Goal: Task Accomplishment & Management: Use online tool/utility

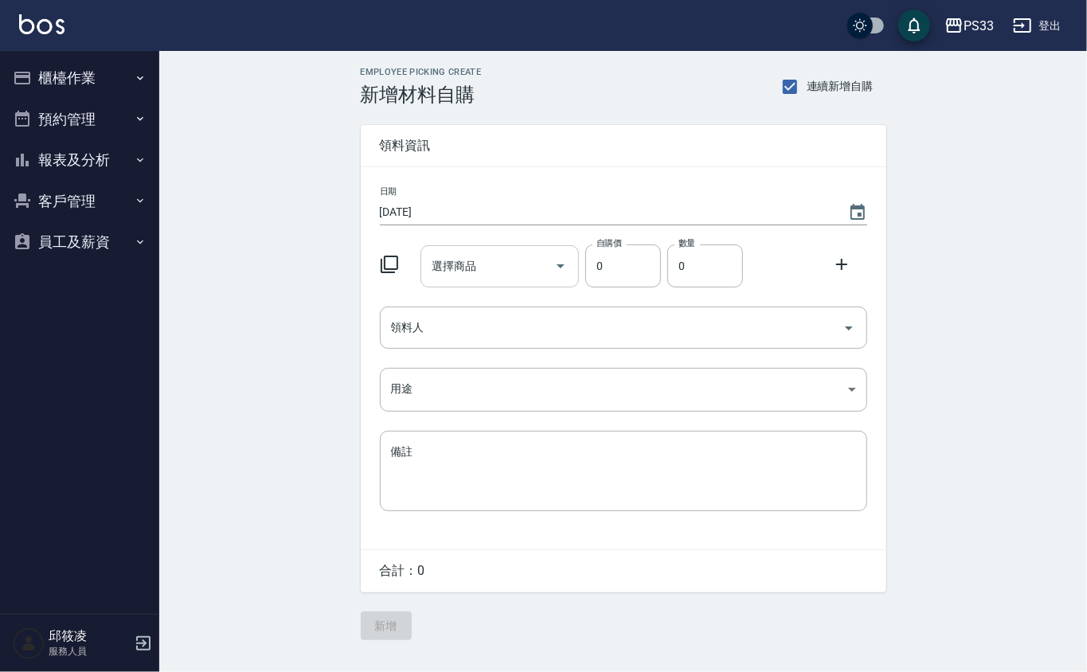
click at [526, 256] on input "選擇商品" at bounding box center [487, 266] width 120 height 28
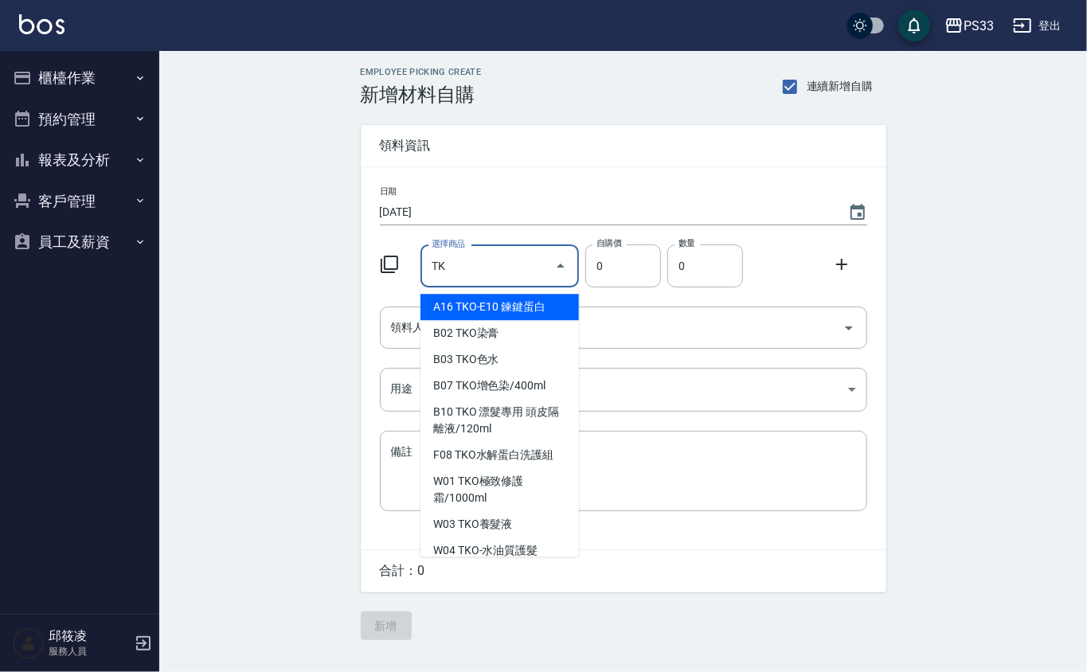
type input "T"
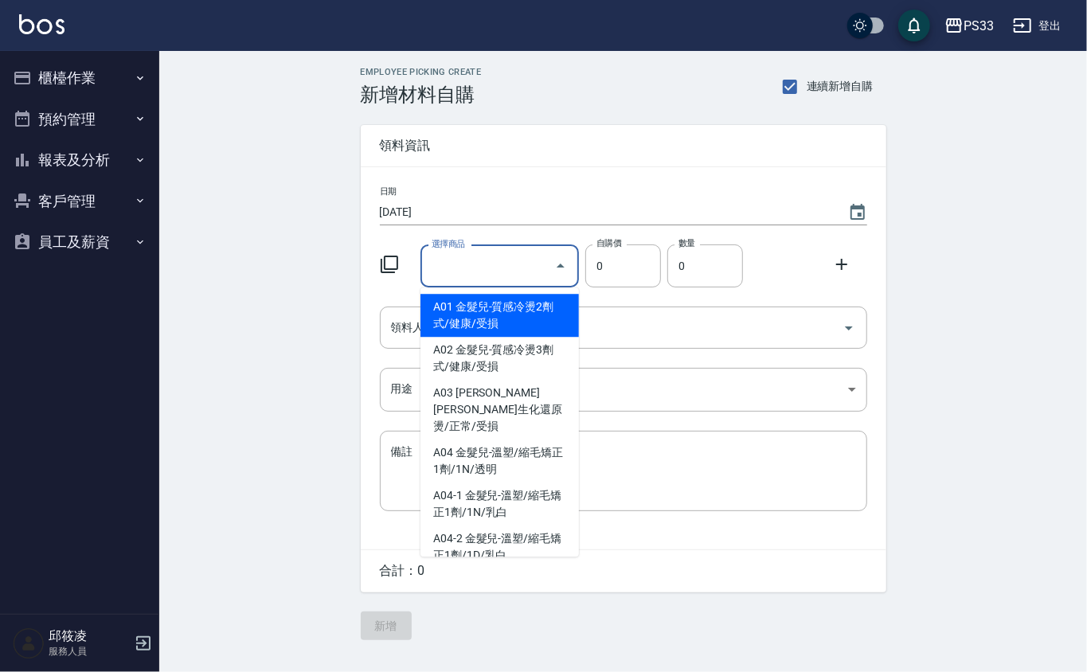
click at [543, 329] on li "A01 金髮兒-質感冷燙2劑式/健康/受損" at bounding box center [499, 315] width 158 height 43
type input "金髮兒-質感冷燙2劑式/健康/受損"
type input "45"
type input "1"
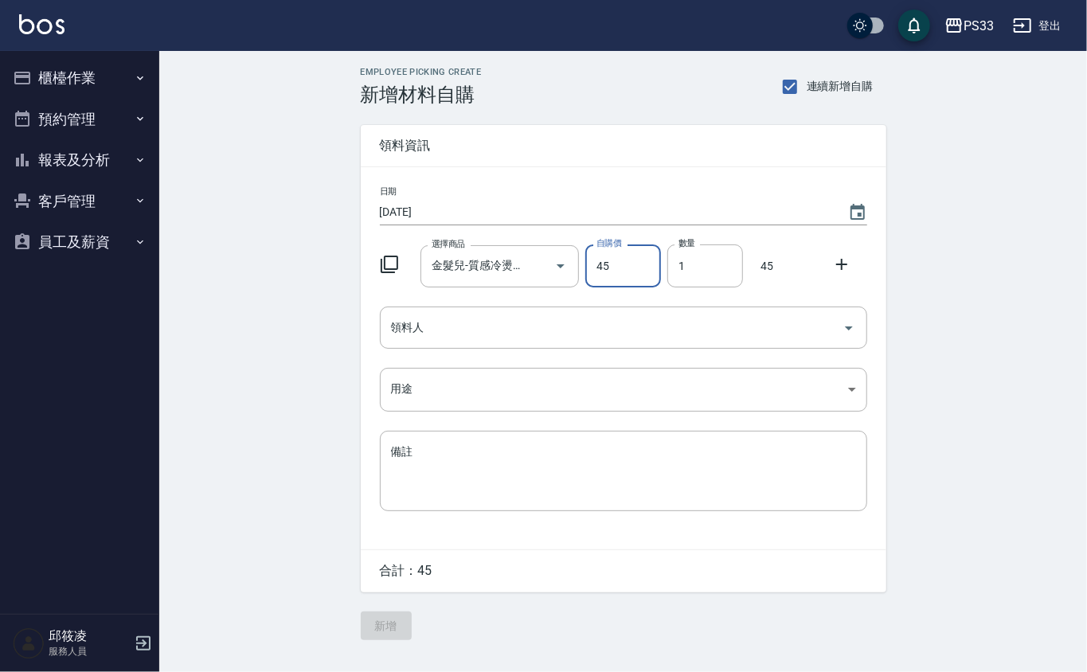
click at [841, 269] on icon at bounding box center [841, 264] width 11 height 11
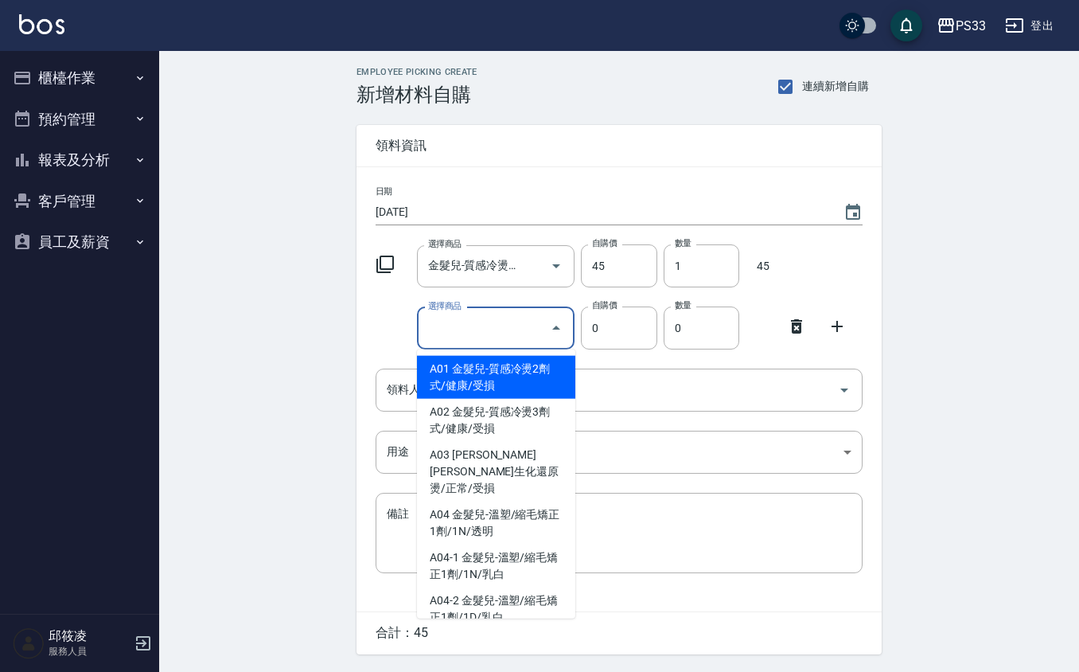
click at [452, 317] on div "選擇商品 選擇商品" at bounding box center [496, 328] width 158 height 42
type input "TAGAYA染膏"
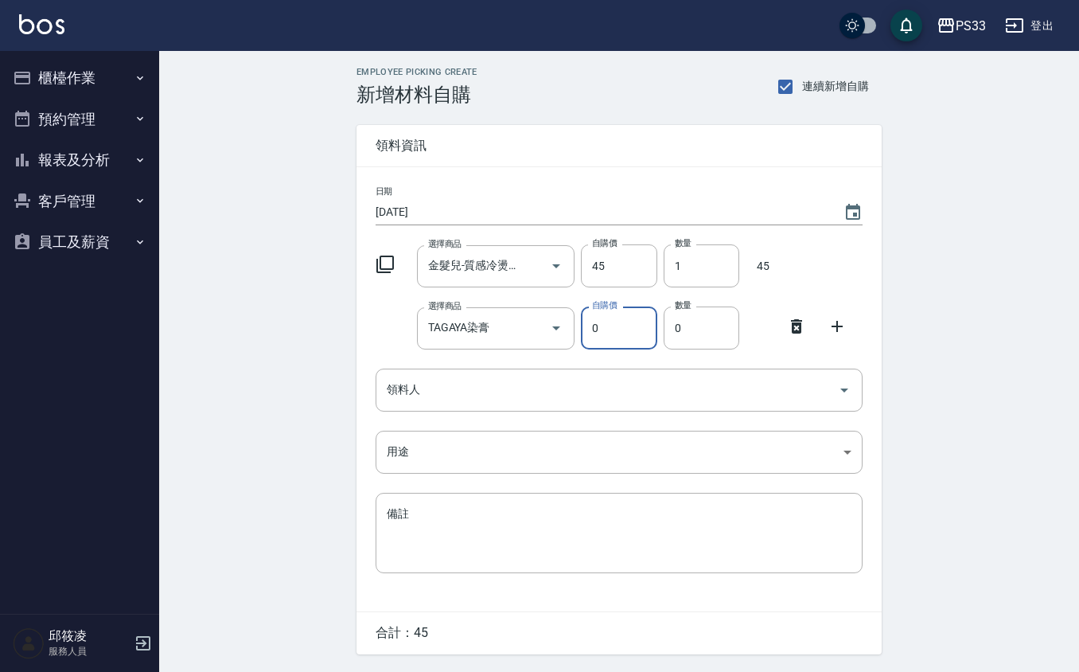
click at [621, 332] on input "0" at bounding box center [619, 327] width 76 height 43
click at [768, 307] on div "選擇商品 TAGAYA染膏 選擇商品 自購價 0 自購價 數量 0 數量" at bounding box center [616, 324] width 494 height 49
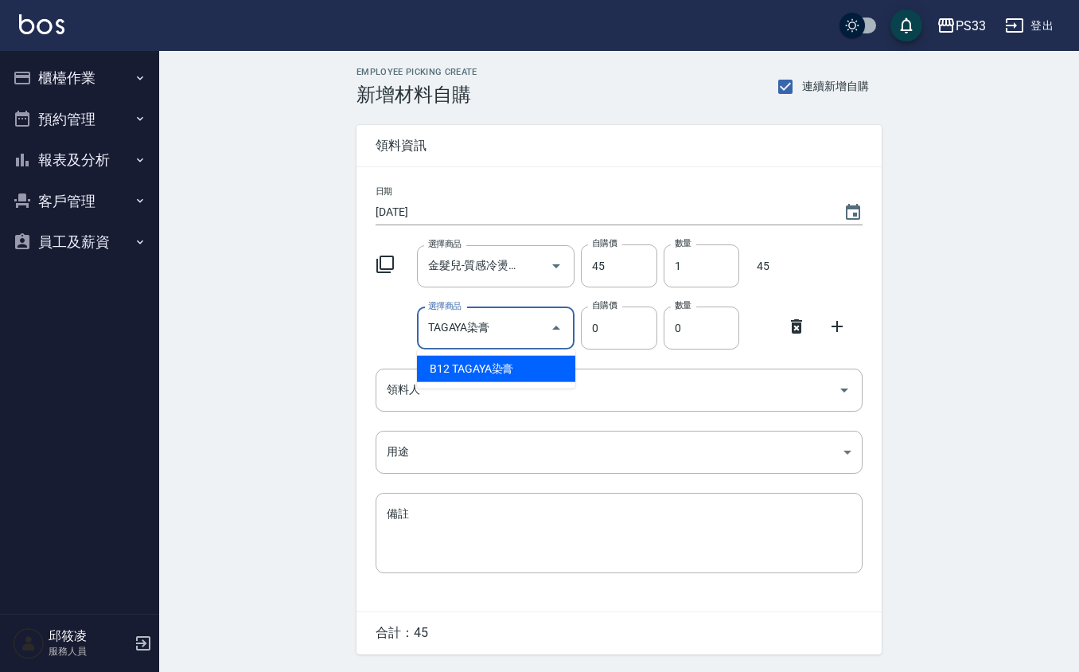
drag, startPoint x: 511, startPoint y: 323, endPoint x: 521, endPoint y: 325, distance: 9.7
click at [517, 323] on input "TAGAYA染膏" at bounding box center [484, 328] width 120 height 28
click at [523, 367] on li "B12 TAGAYA染膏" at bounding box center [496, 369] width 158 height 26
type input "105"
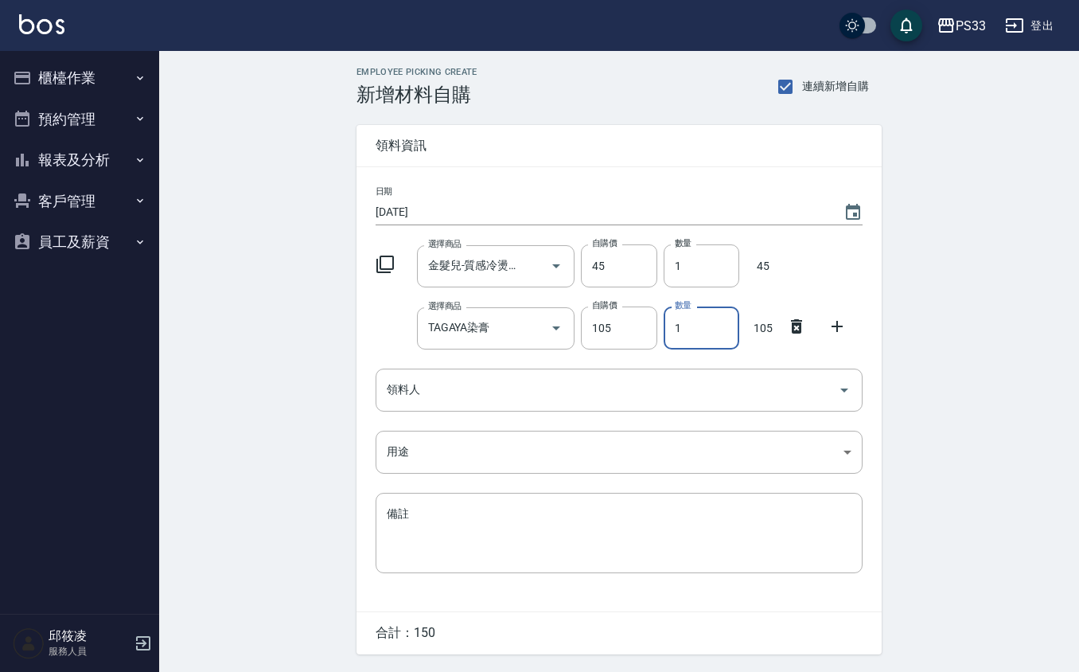
click at [694, 322] on input "1" at bounding box center [702, 327] width 76 height 43
click at [685, 331] on input "135" at bounding box center [702, 327] width 76 height 43
type input "35"
click at [832, 325] on icon at bounding box center [837, 326] width 19 height 19
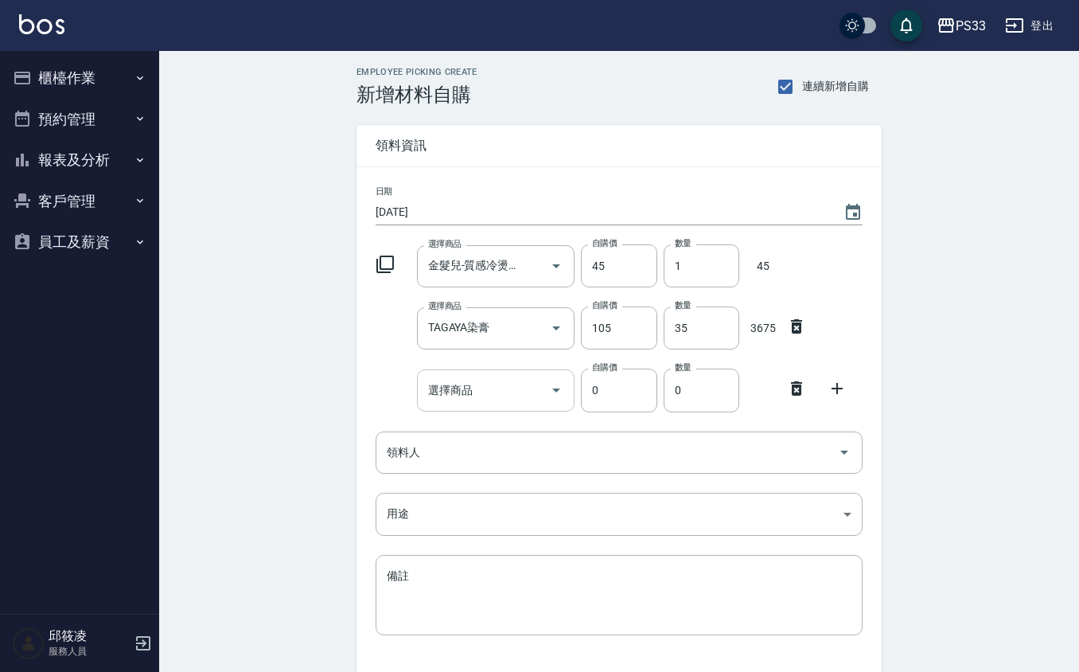
click at [501, 374] on div "選擇商品" at bounding box center [496, 390] width 158 height 42
click at [392, 361] on div "日期 [DATE] 選擇商品 金髮兒-質感冷燙2劑式/健康/受損 選擇商品 自購價 45 自購價 數量 1 數量 45 選擇商品 TAGAYA染膏 選擇商品 …" at bounding box center [619, 420] width 525 height 506
drag, startPoint x: 395, startPoint y: 360, endPoint x: 401, endPoint y: 354, distance: 8.5
click at [401, 354] on div "日期 [DATE] 選擇商品 金髮兒-質感冷燙2劑式/健康/受損 選擇商品 自購價 45 自購價 數量 1 數量 45 選擇商品 TAGAYA染膏 選擇商品 …" at bounding box center [619, 420] width 525 height 506
click at [482, 325] on input "TAGAYA染膏" at bounding box center [474, 328] width 100 height 28
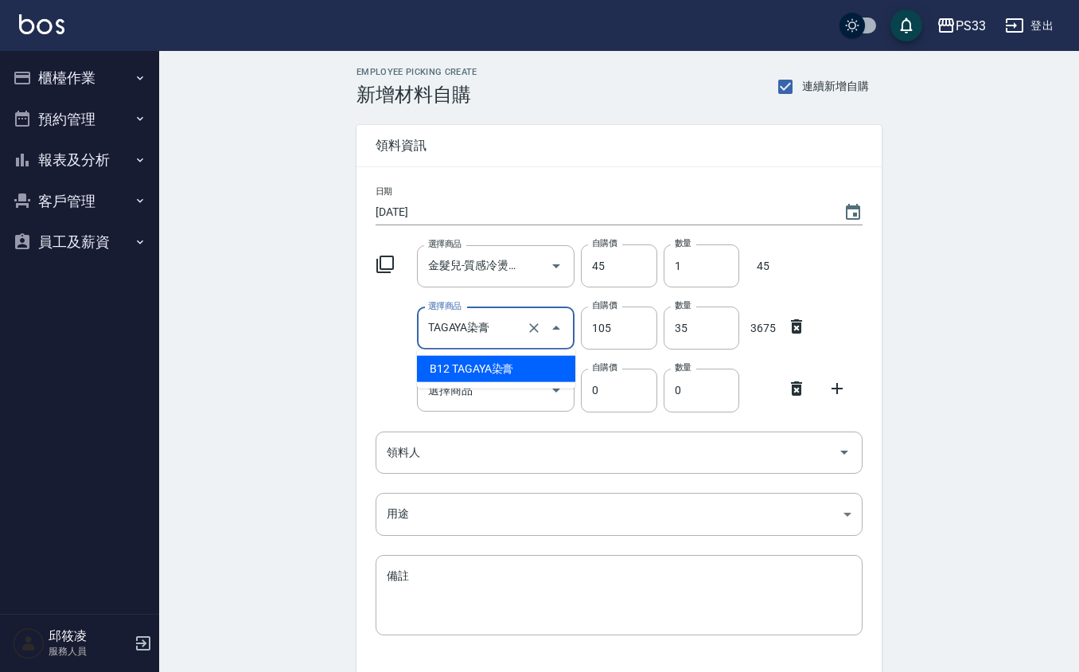
click at [430, 365] on li "B12 TAGAYA染膏" at bounding box center [496, 369] width 158 height 26
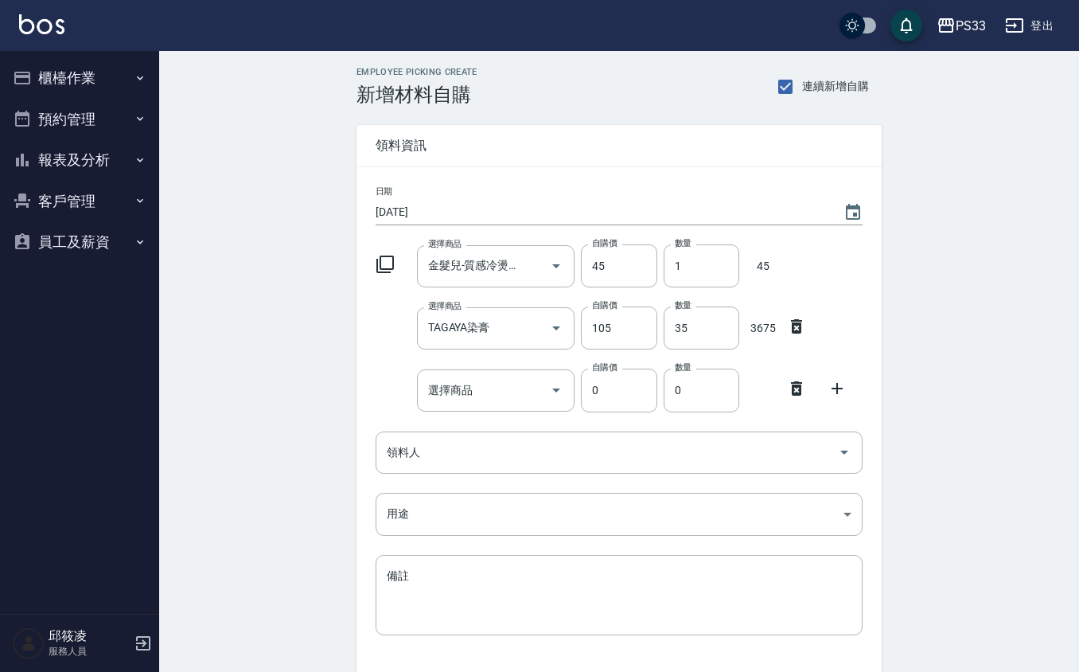
click at [393, 355] on div "日期 [DATE] 選擇商品 金髮兒-質感冷燙2劑式/健康/受損 選擇商品 自購價 45 自購價 數量 1 數量 45 選擇商品 TAGAYA染膏 選擇商品 …" at bounding box center [619, 420] width 525 height 506
click at [462, 380] on input "選擇商品" at bounding box center [484, 391] width 120 height 28
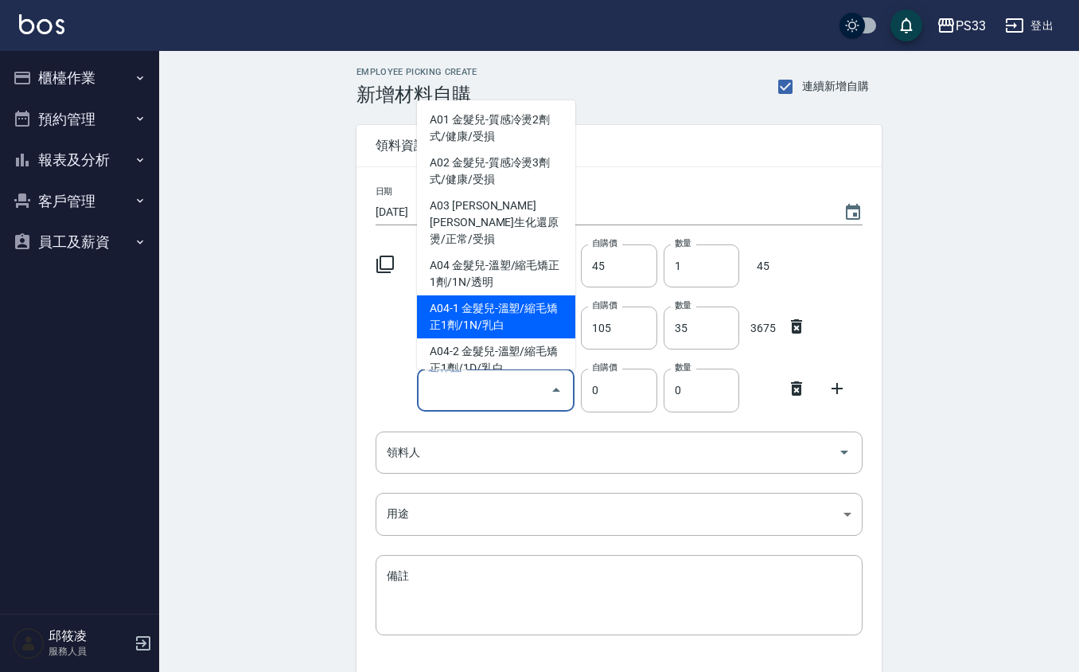
click at [523, 295] on li "A04-1 金髮兒-溫塑/縮毛矯正1劑/1N/乳白" at bounding box center [496, 316] width 158 height 43
type input "金髮兒-溫塑/縮毛矯正1劑/1N/乳白"
type input "200"
type input "1"
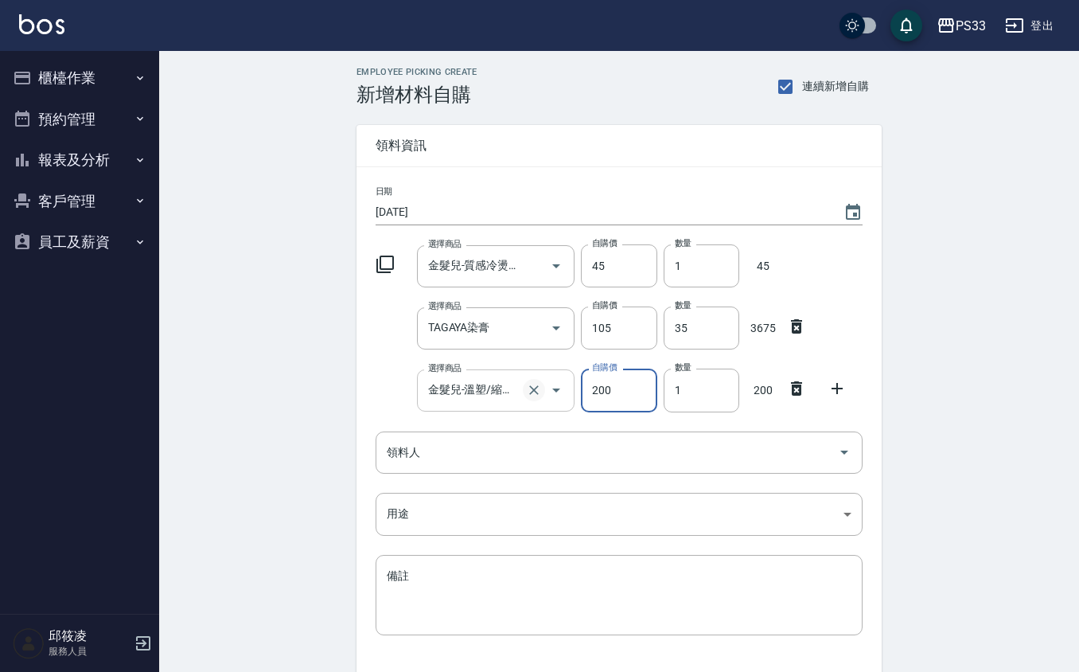
click at [527, 392] on icon "Clear" at bounding box center [534, 390] width 16 height 16
type input "0"
click at [510, 396] on input "選擇商品" at bounding box center [484, 391] width 120 height 28
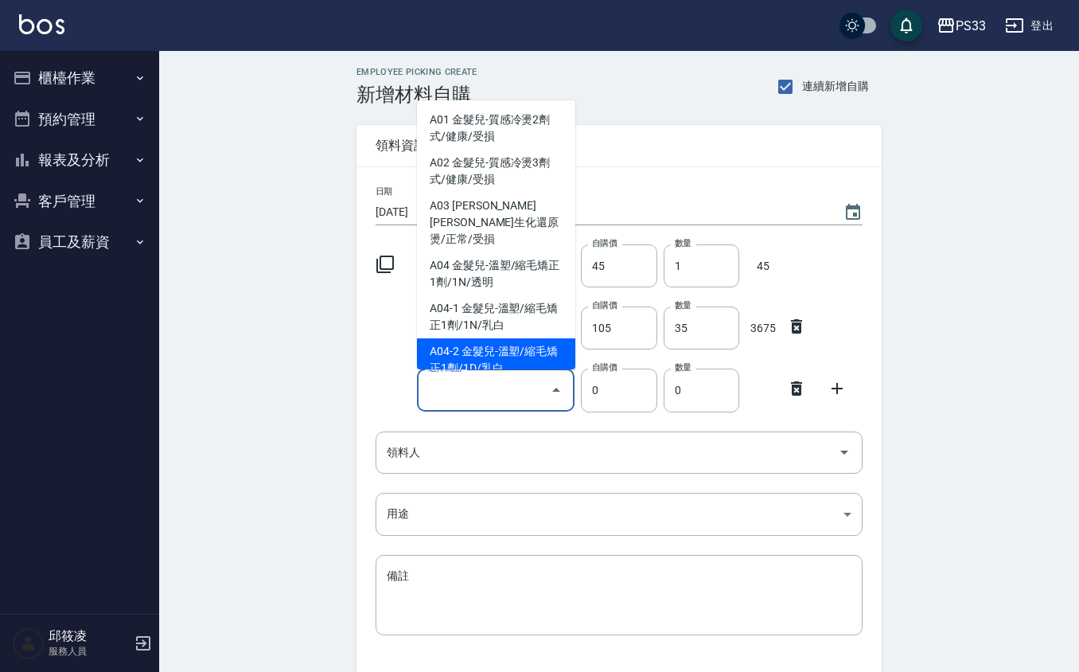
click at [514, 338] on li "A04-2 金髮兒-溫塑/縮毛矯正1劑/1D/乳白" at bounding box center [496, 359] width 158 height 43
type input "金髮兒-溫塑/縮毛矯正1劑/1D/乳白"
type input "200"
type input "1"
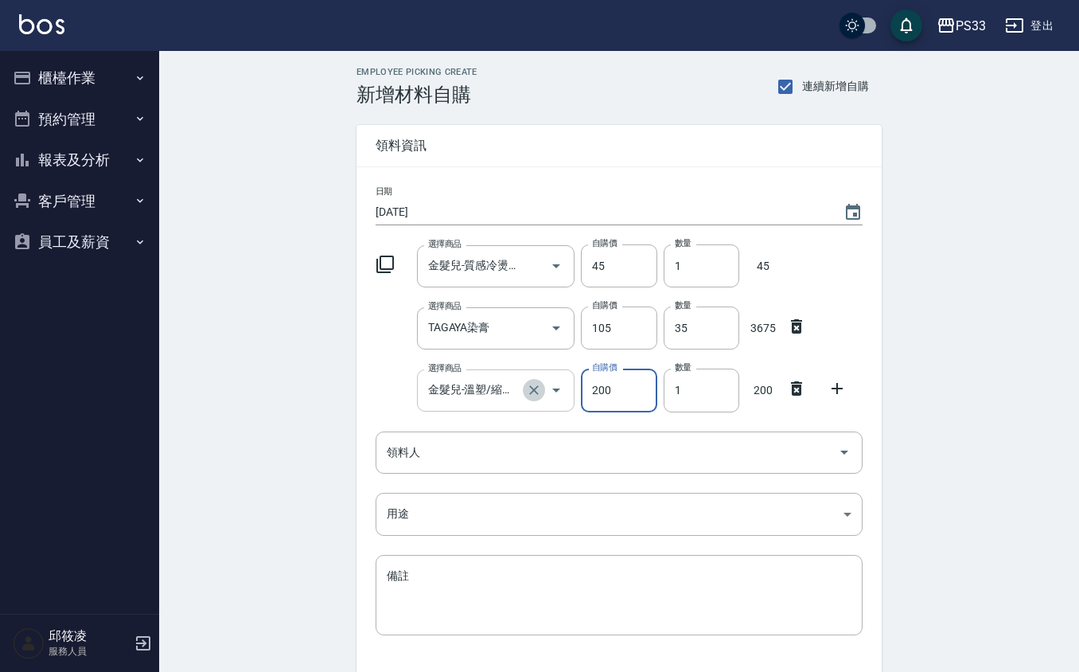
drag, startPoint x: 533, startPoint y: 392, endPoint x: 508, endPoint y: 396, distance: 25.1
click at [533, 390] on icon "Clear" at bounding box center [534, 390] width 16 height 16
type input "0"
click at [495, 401] on input "選擇商品" at bounding box center [484, 391] width 120 height 28
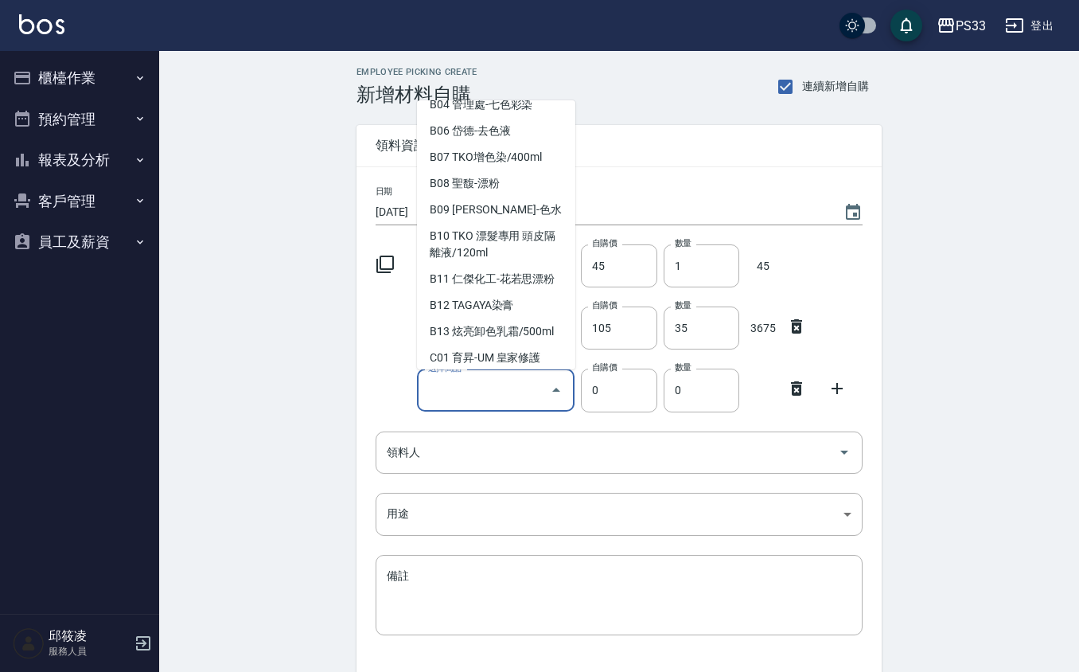
scroll to position [1379, 0]
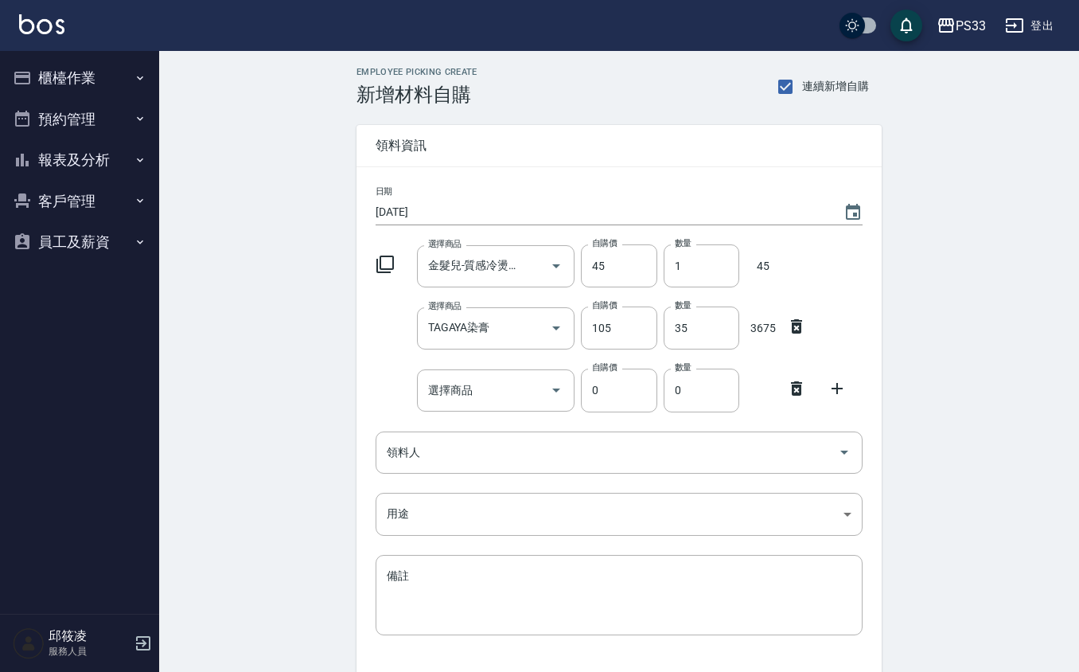
click at [312, 361] on div "Employee Picking Create 新增材料自購 連續新增自購 領料資訊 日期 [DATE] 選擇商品 金髮兒-質感冷燙2劑式/健康/受損 選擇商…" at bounding box center [619, 415] width 920 height 729
click at [438, 403] on input "選擇商品" at bounding box center [484, 391] width 120 height 28
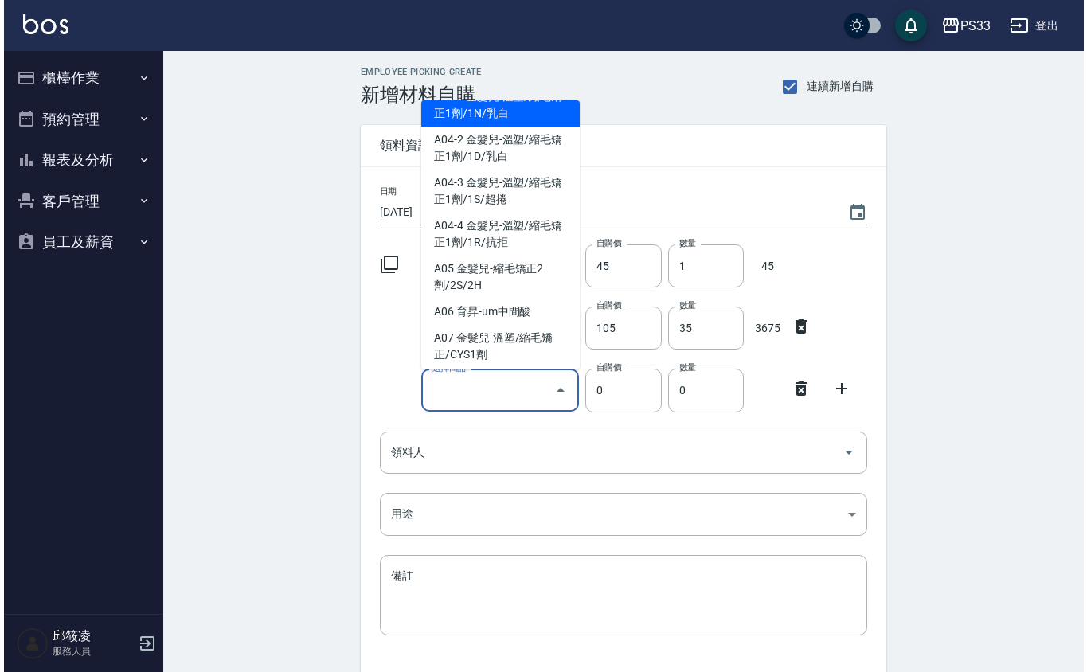
scroll to position [106, 0]
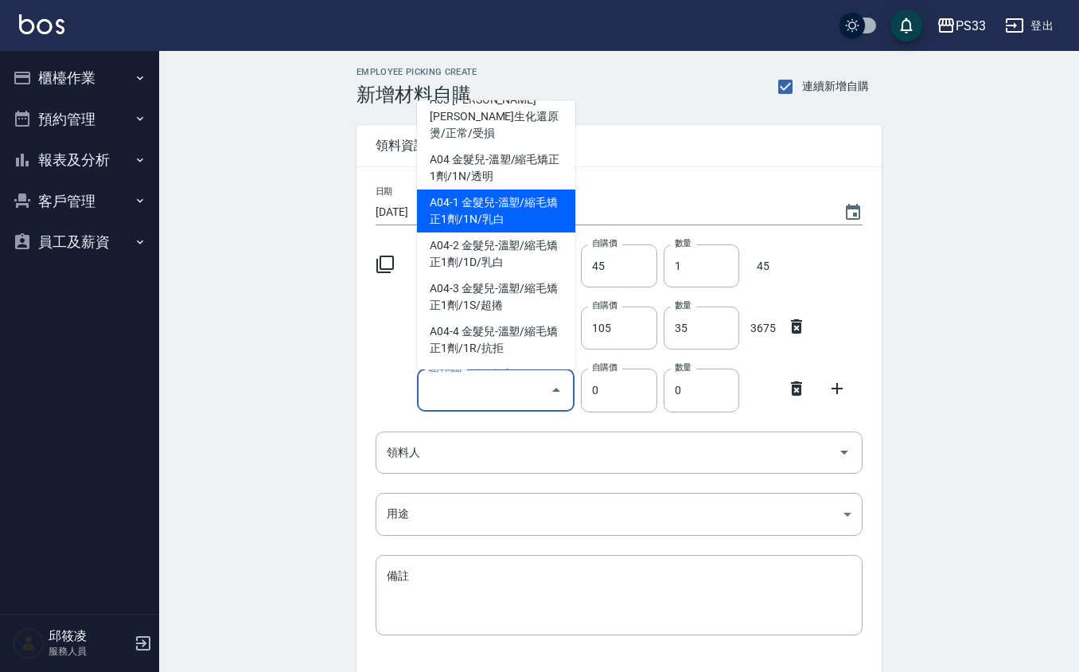
click at [546, 193] on li "A04-1 金髮兒-溫塑/縮毛矯正1劑/1N/乳白" at bounding box center [496, 210] width 158 height 43
type input "金髮兒-溫塑/縮毛矯正1劑/1N/乳白"
type input "200"
type input "1"
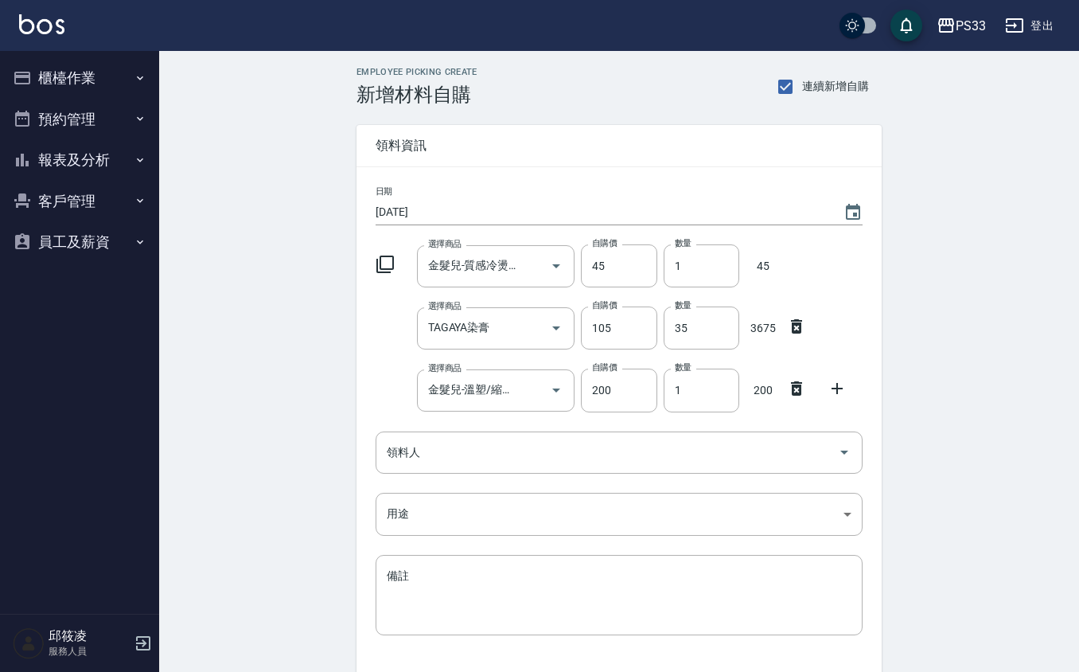
click at [841, 393] on icon at bounding box center [837, 388] width 19 height 19
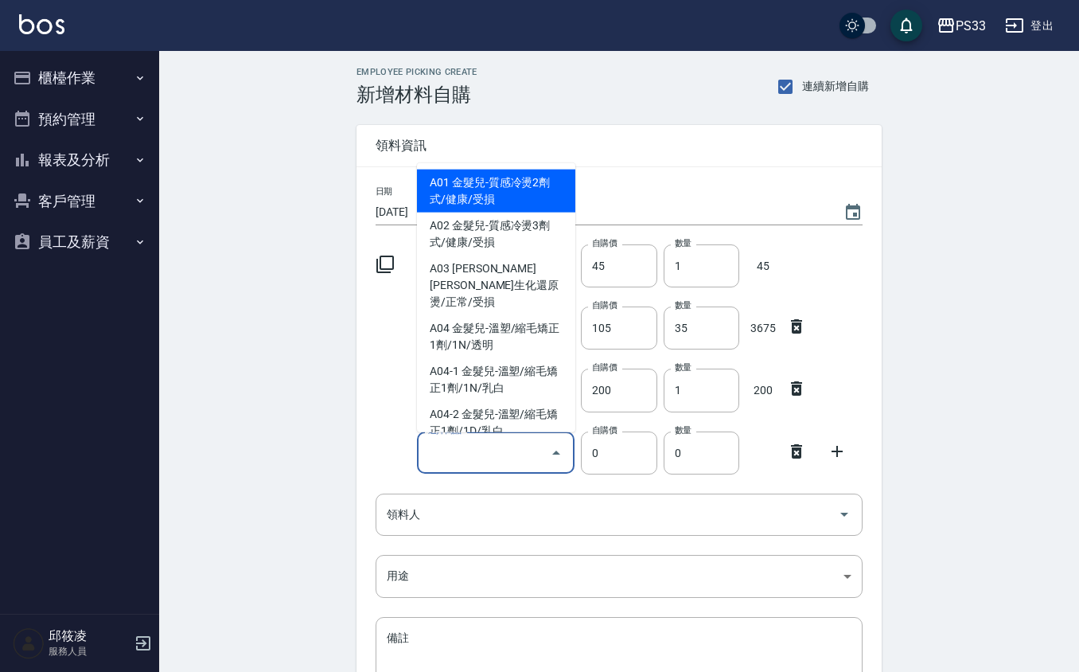
click at [497, 455] on input "選擇商品" at bounding box center [484, 453] width 120 height 28
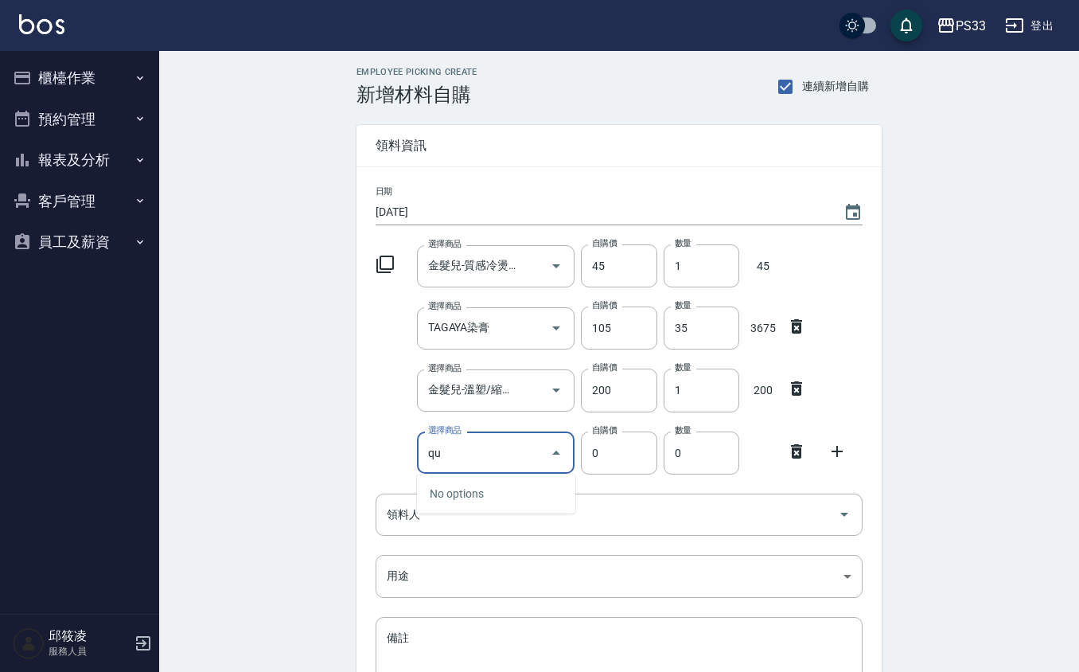
type input "q"
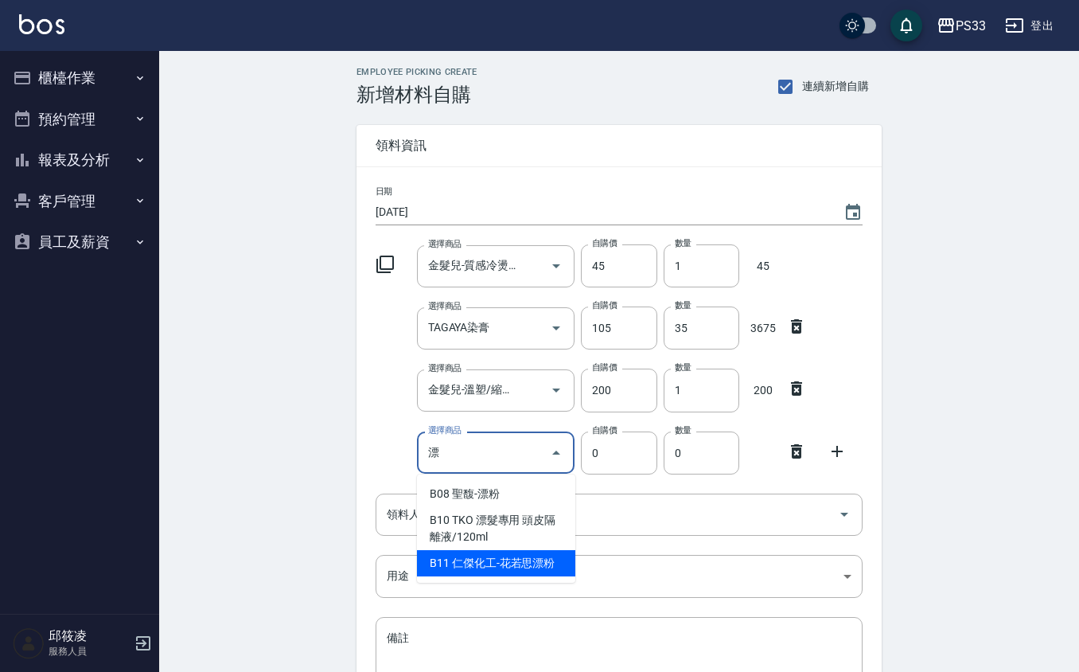
click at [529, 562] on li "B11 仁傑化工-花若思漂粉" at bounding box center [496, 563] width 158 height 26
type input "仁傑化工-花若思漂粉"
type input "360"
type input "1"
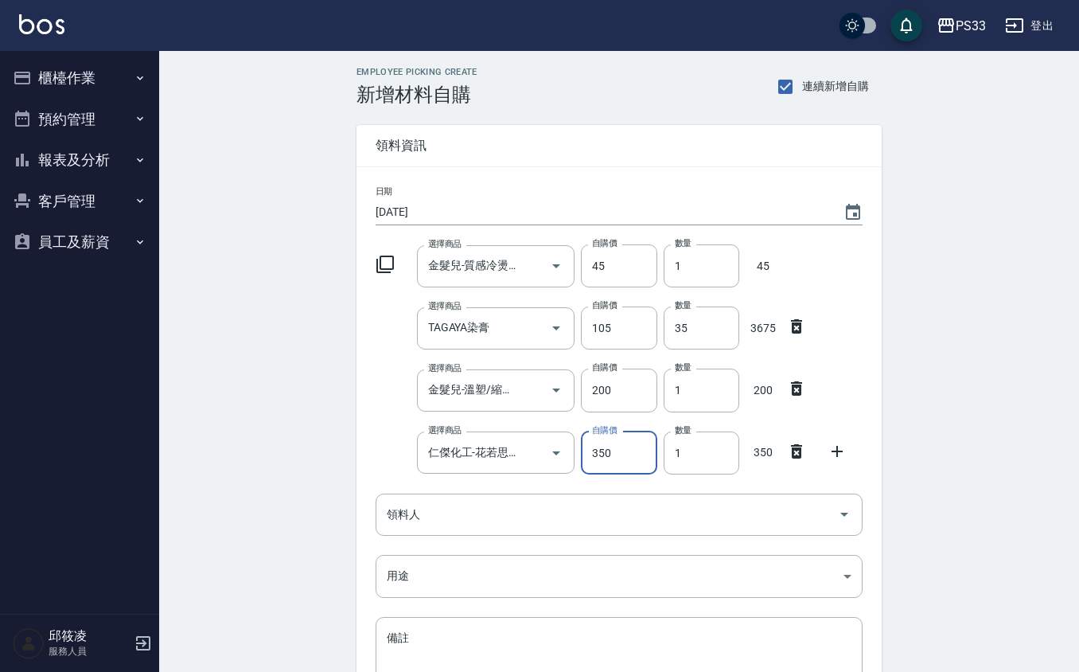
type input "350"
click at [829, 465] on div "選擇商品 仁傑化工-花若思漂粉 選擇商品 自購價 350 自購價 數量 1 數量 350" at bounding box center [616, 449] width 494 height 49
drag, startPoint x: 845, startPoint y: 451, endPoint x: 836, endPoint y: 454, distance: 9.3
click at [841, 453] on icon at bounding box center [837, 451] width 19 height 19
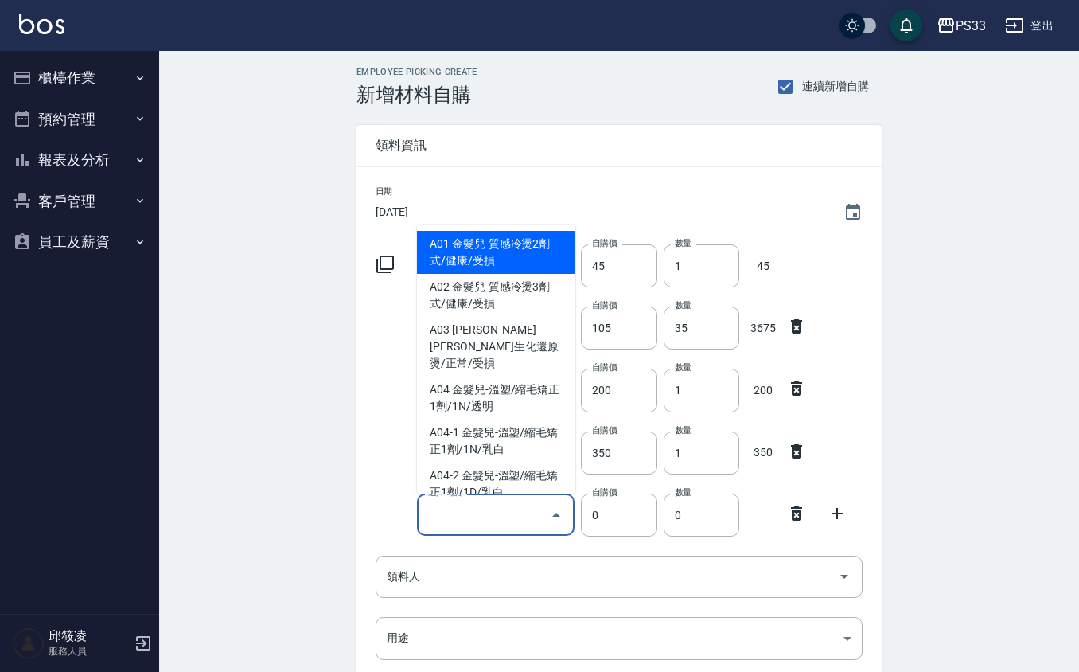
click at [481, 503] on input "選擇商品" at bounding box center [484, 515] width 120 height 28
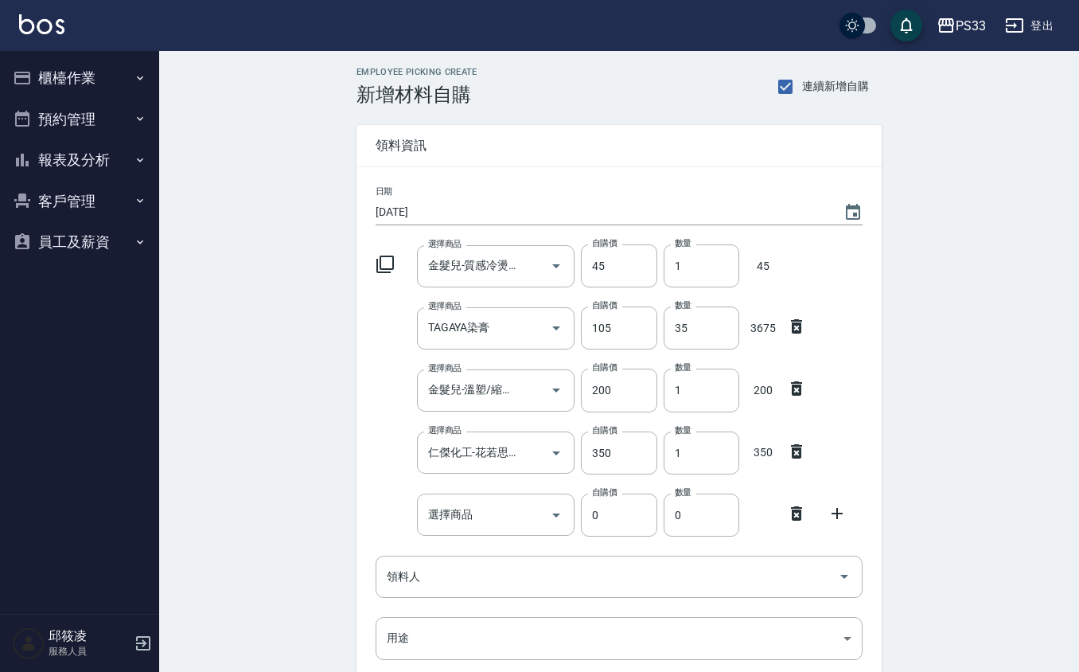
click at [290, 511] on div "Employee Picking Create 新增材料自購 連續新增自購 領料資訊 日期 [DATE] 選擇商品 金髮兒-質感冷燙2劑式/健康/受損 選擇商…" at bounding box center [619, 478] width 920 height 854
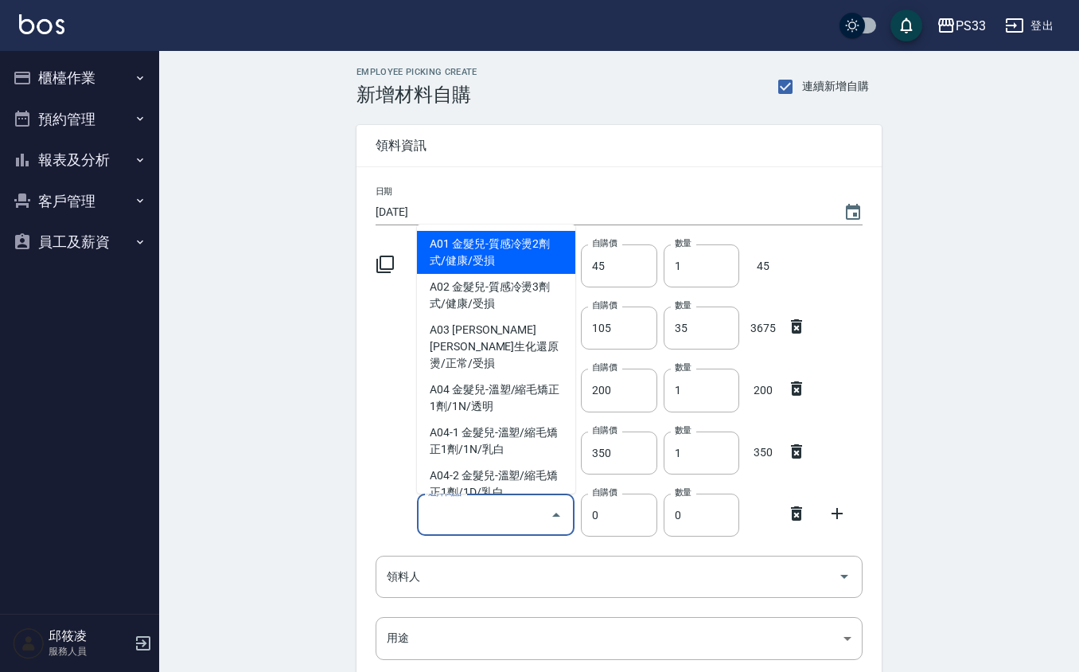
click at [491, 514] on input "選擇商品" at bounding box center [484, 515] width 120 height 28
click at [522, 521] on input "選擇商品" at bounding box center [484, 515] width 120 height 28
drag, startPoint x: 530, startPoint y: 517, endPoint x: 578, endPoint y: 517, distance: 47.8
click at [544, 517] on div "選擇商品" at bounding box center [496, 515] width 158 height 42
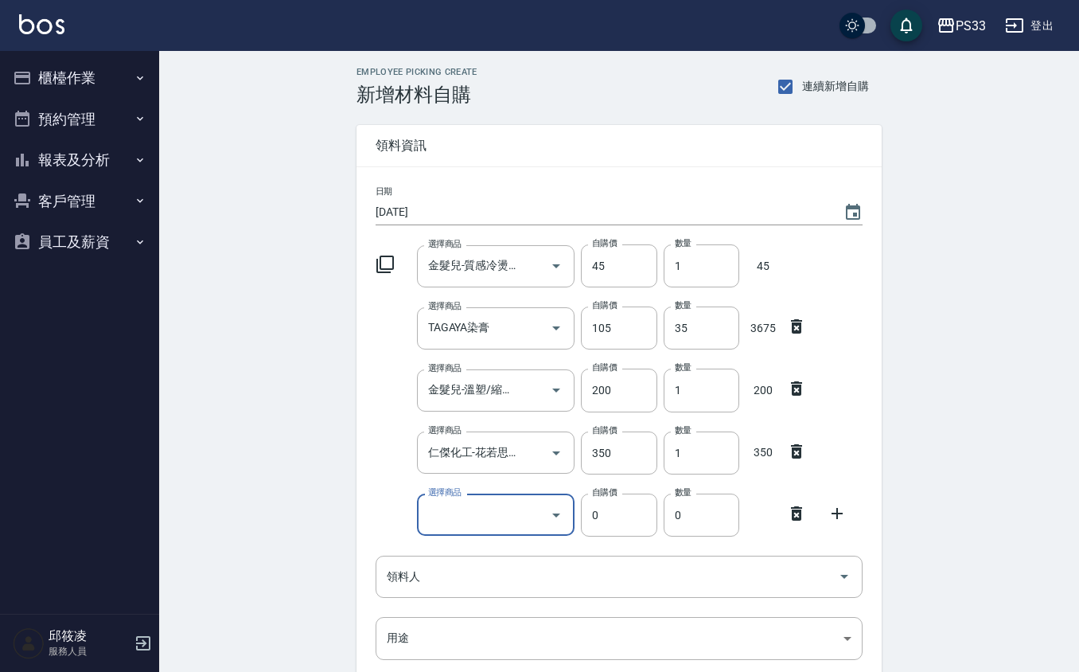
click at [498, 517] on input "選擇商品" at bounding box center [484, 515] width 120 height 28
click at [393, 260] on icon at bounding box center [386, 265] width 18 height 18
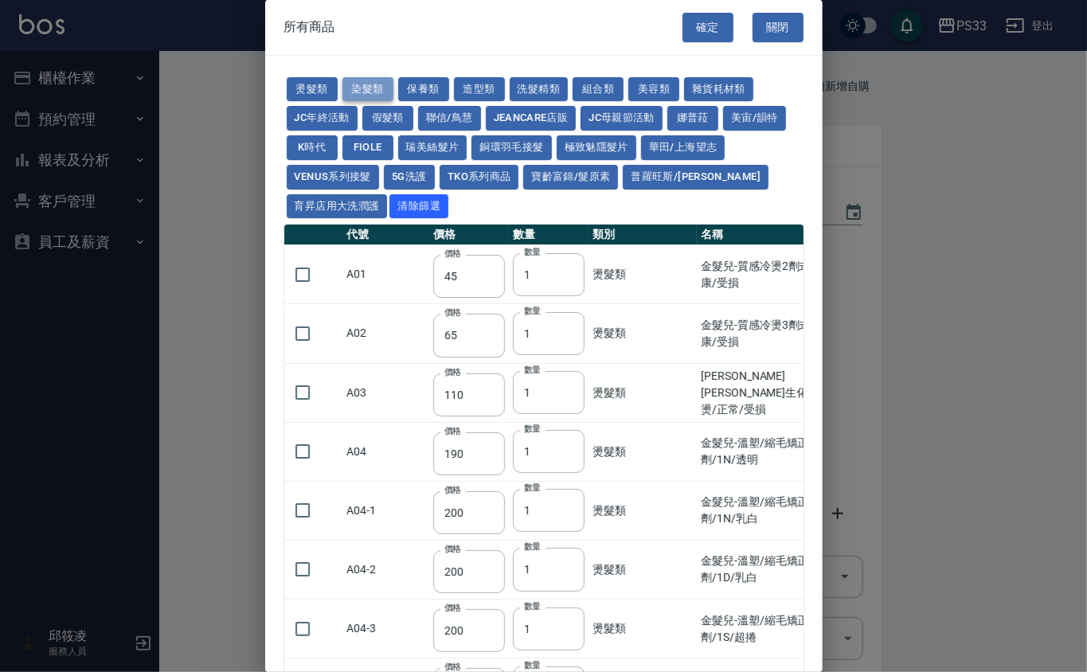
click at [368, 90] on button "染髮類" at bounding box center [367, 89] width 51 height 25
type input "105"
type input "250"
type input "200"
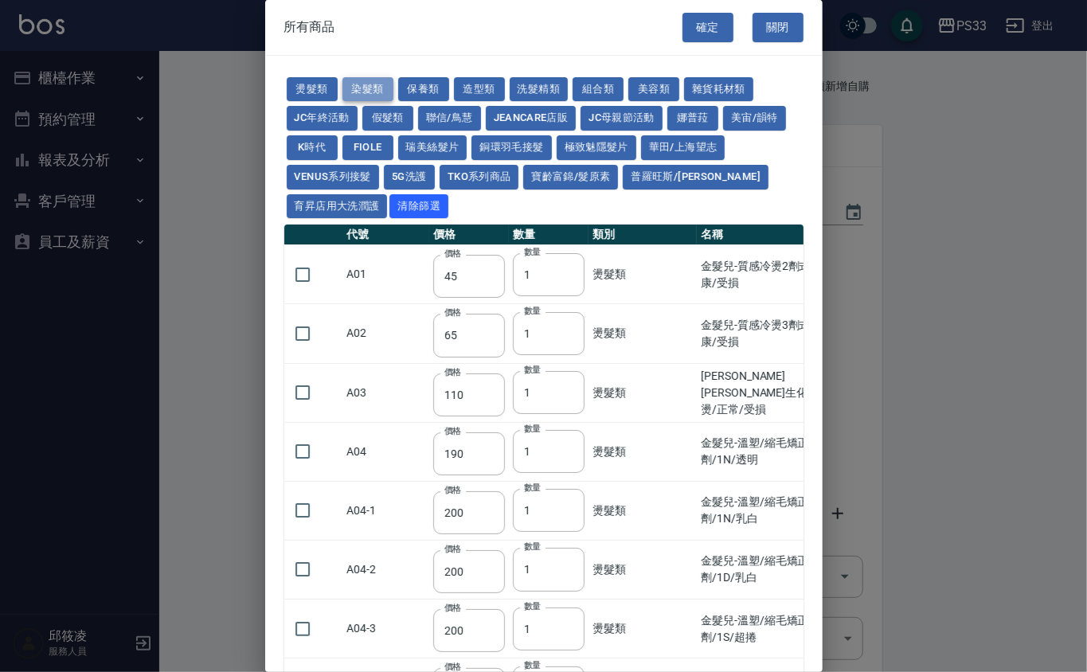
type input "500"
type input "420"
type input "221"
type input "110"
type input "360"
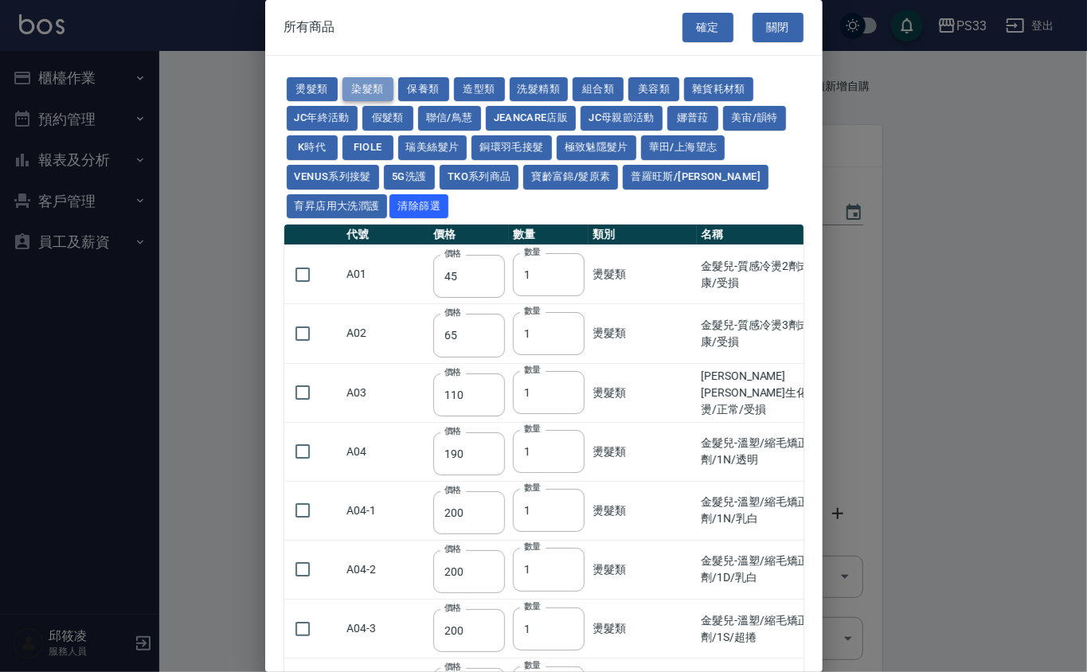
type input "105"
type input "406"
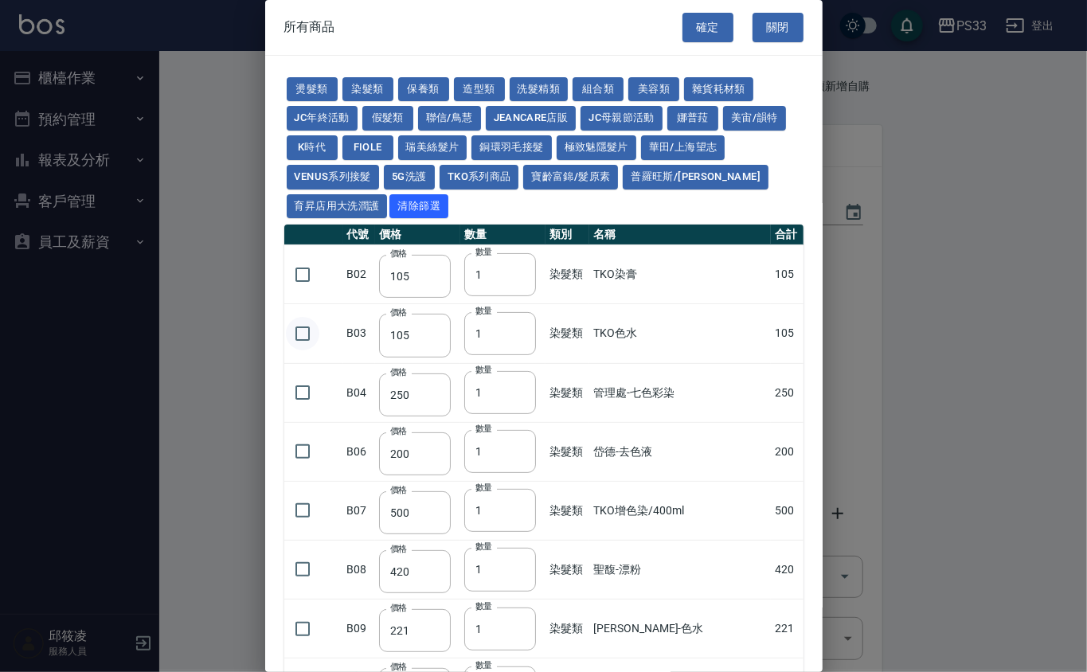
click at [304, 336] on input "checkbox" at bounding box center [302, 333] width 33 height 33
checkbox input "true"
drag, startPoint x: 501, startPoint y: 341, endPoint x: 519, endPoint y: 330, distance: 21.9
click at [503, 341] on input "1" at bounding box center [500, 333] width 72 height 43
drag, startPoint x: 495, startPoint y: 338, endPoint x: 455, endPoint y: 326, distance: 41.6
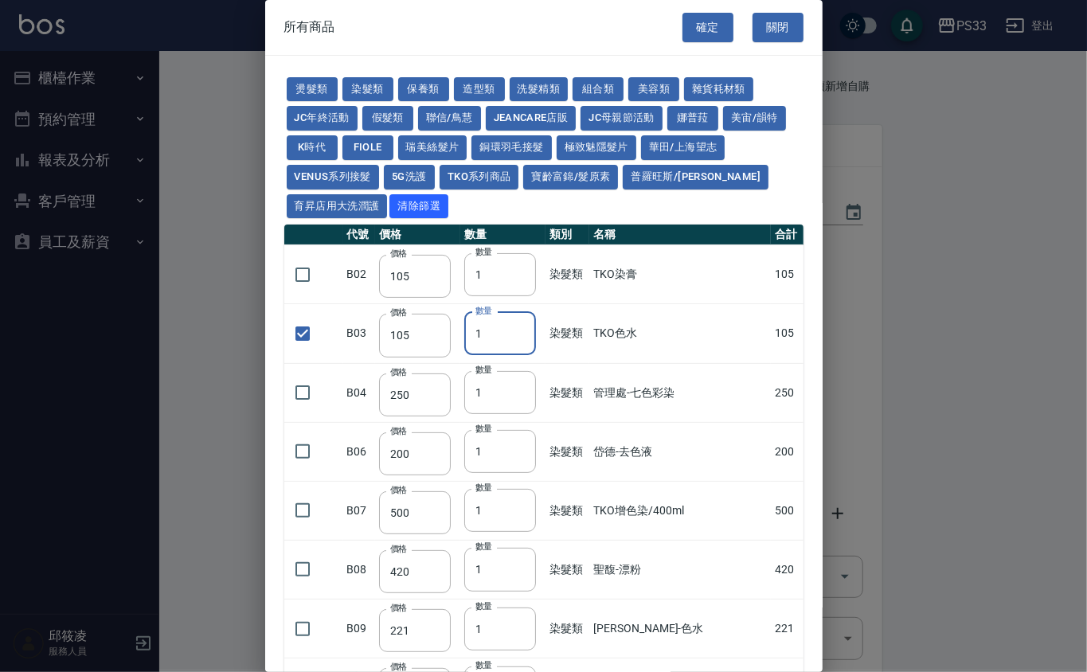
click at [455, 326] on tr "B03 價格 105 價格 數量 1 數量 染髮類 TKO色水 105" at bounding box center [543, 333] width 519 height 59
type input "5"
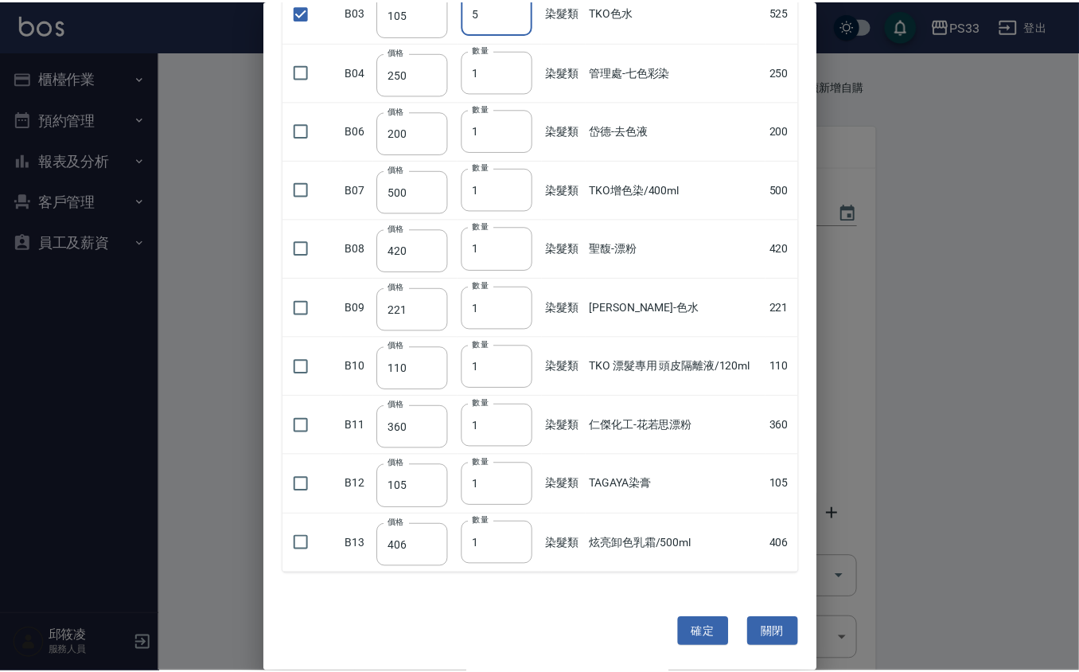
scroll to position [325, 0]
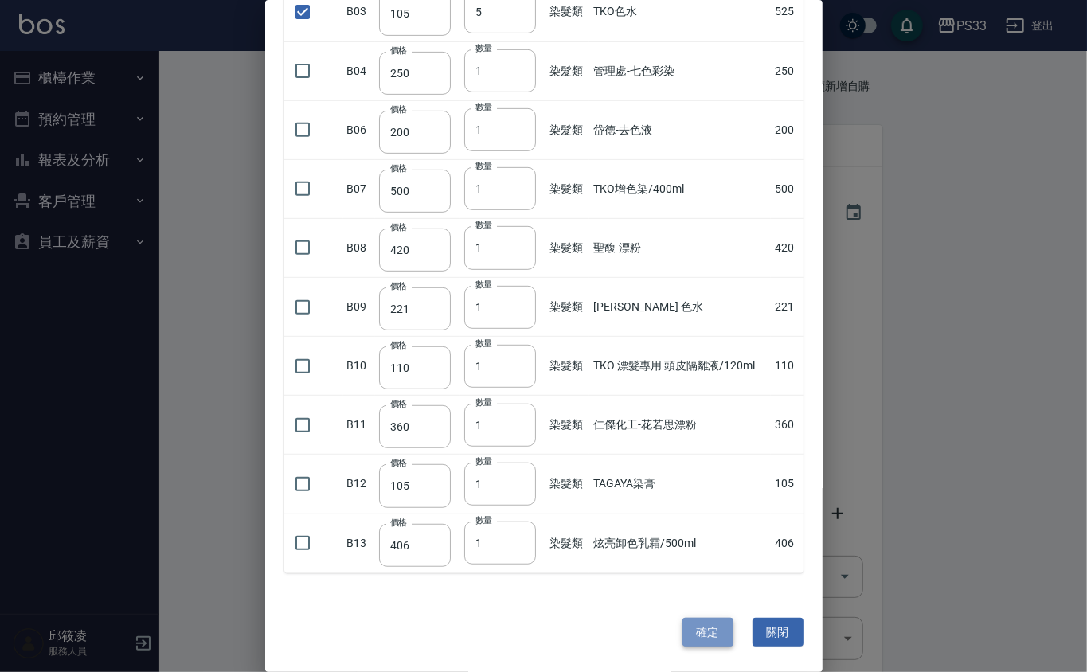
click at [694, 631] on button "確定" at bounding box center [707, 632] width 51 height 29
type input "TKO色水"
type input "105"
type input "5"
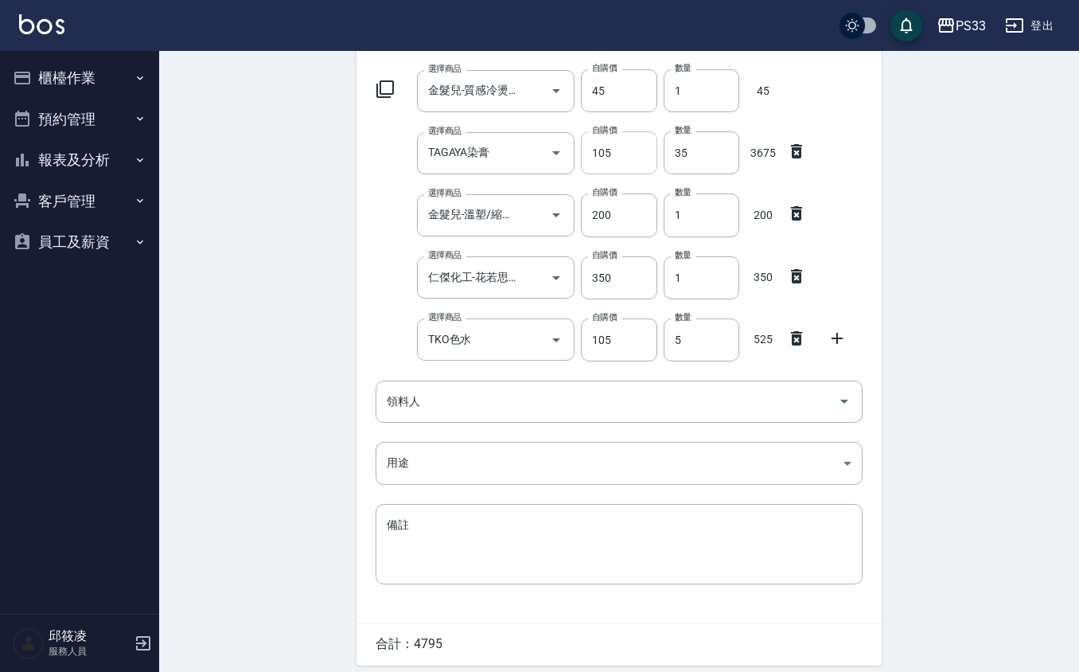
scroll to position [0, 0]
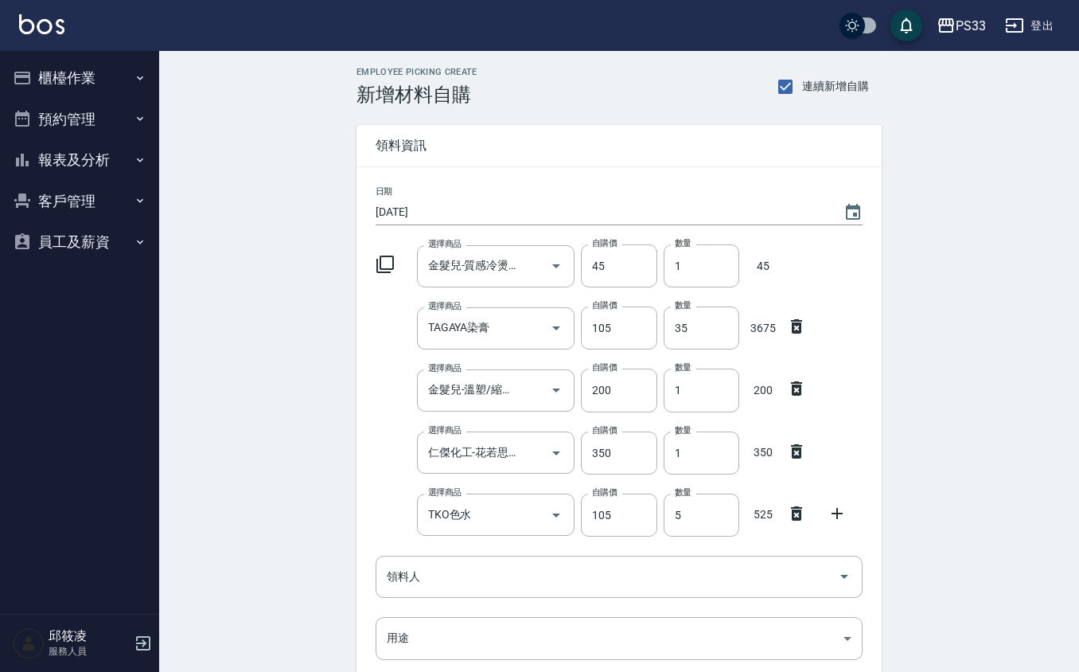
drag, startPoint x: 849, startPoint y: 514, endPoint x: 839, endPoint y: 514, distance: 9.6
click at [842, 514] on div at bounding box center [841, 512] width 41 height 29
click at [839, 514] on icon at bounding box center [837, 513] width 19 height 19
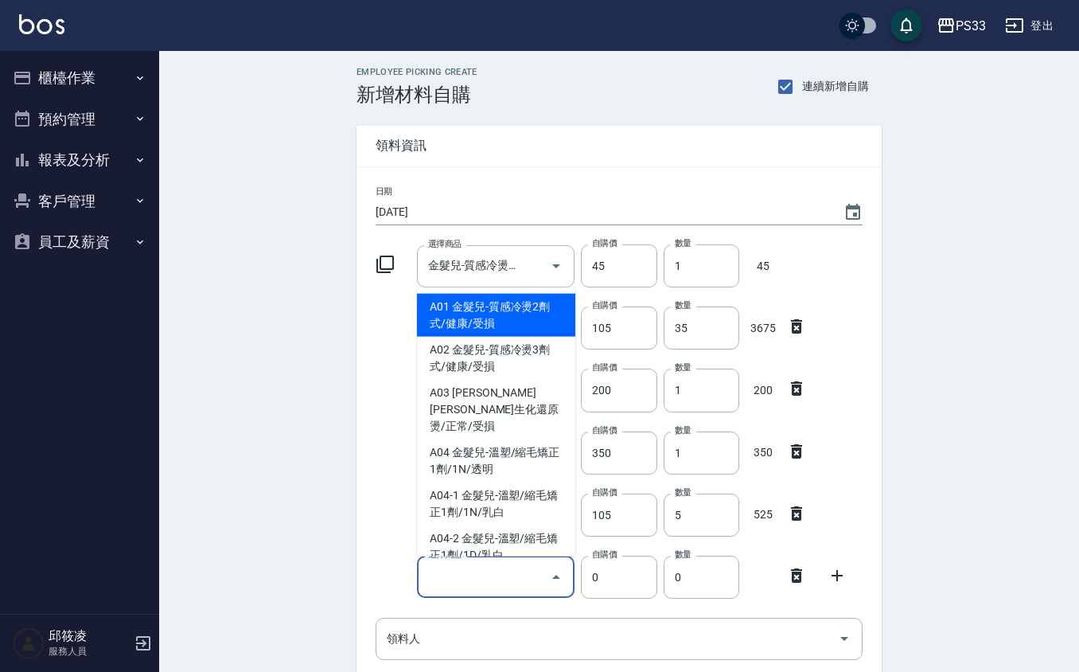
click at [501, 571] on input "選擇商品" at bounding box center [484, 577] width 120 height 28
type input "TKO染膏"
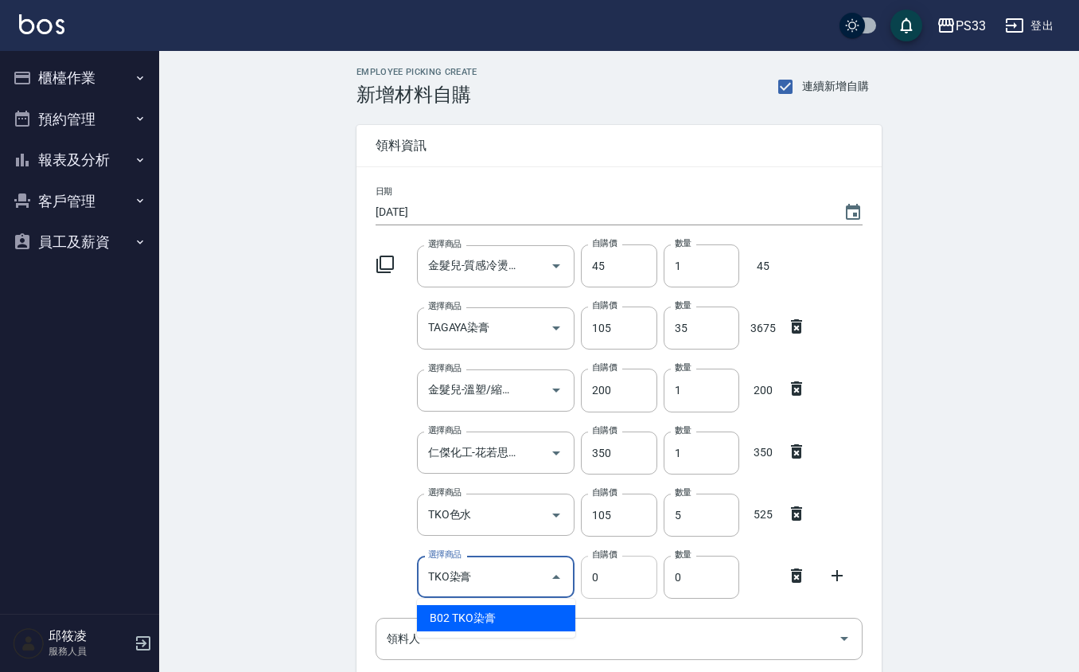
click at [605, 578] on input "0" at bounding box center [619, 577] width 76 height 43
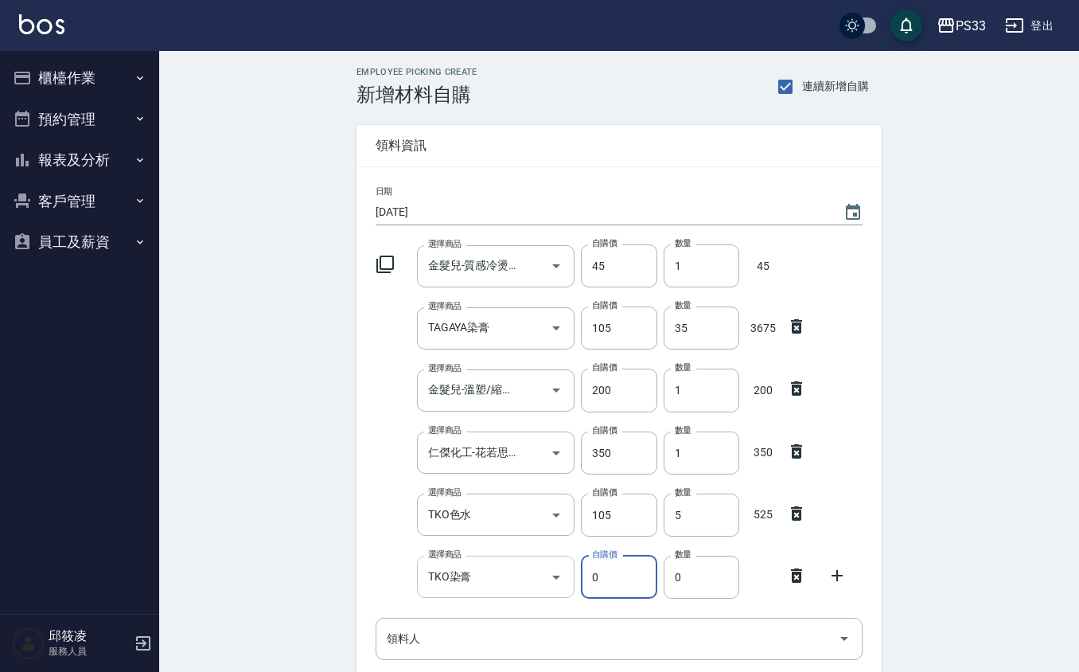
drag, startPoint x: 465, startPoint y: 554, endPoint x: 478, endPoint y: 571, distance: 21.0
click at [471, 567] on div "選擇商品 TKO染膏 選擇商品" at bounding box center [493, 573] width 165 height 49
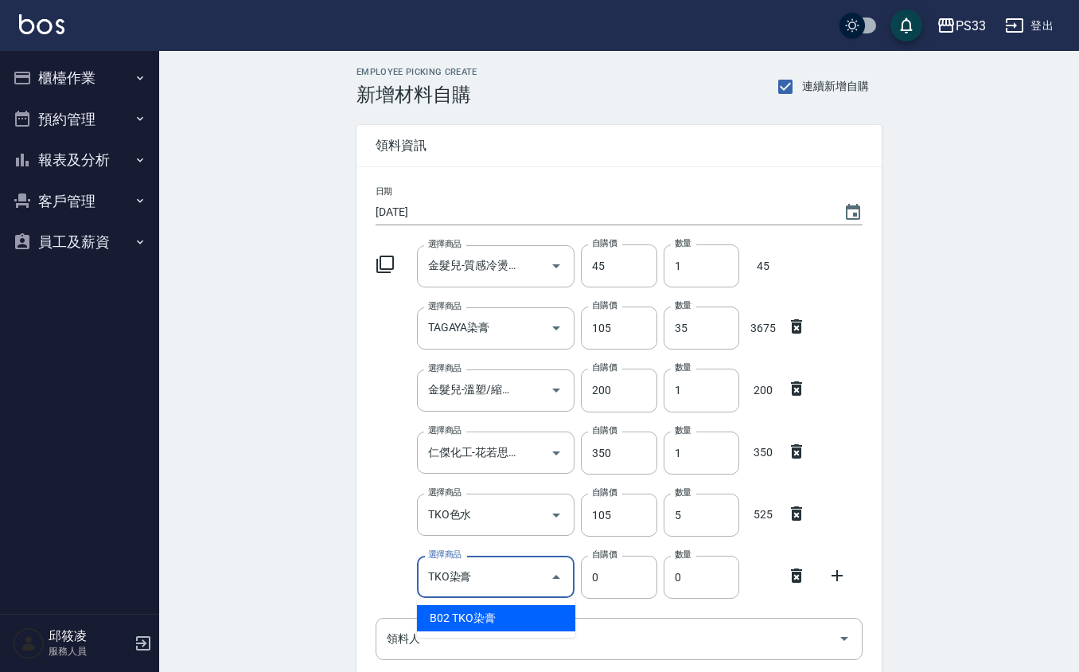
click at [503, 590] on input "TKO染膏" at bounding box center [484, 577] width 120 height 28
click at [472, 622] on li "B02 TKO染膏" at bounding box center [496, 618] width 158 height 26
type input "105"
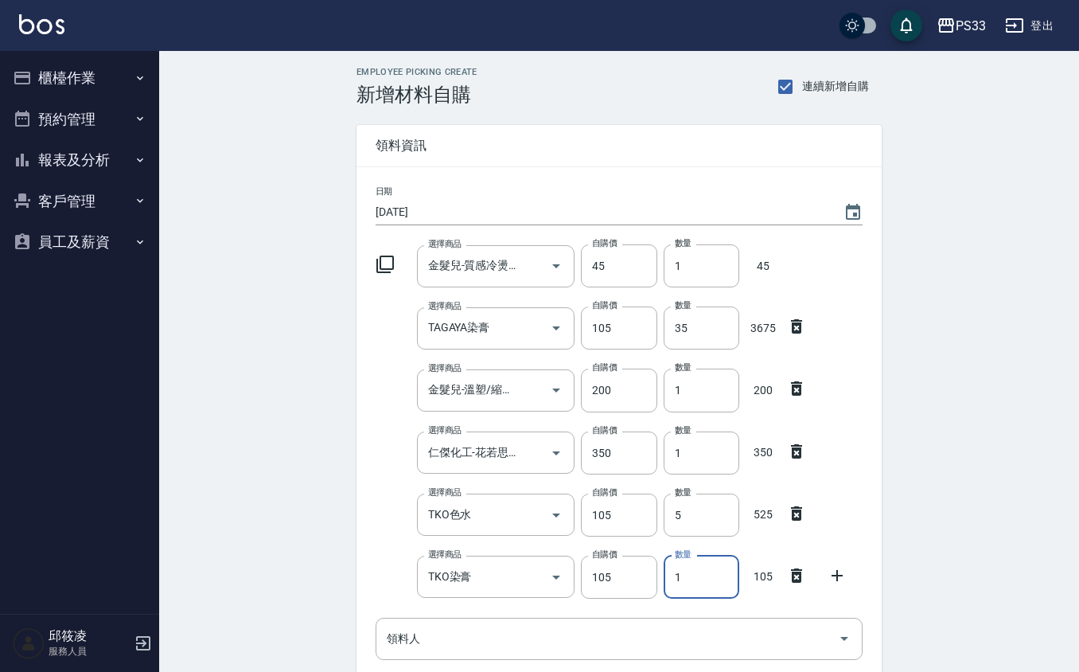
click at [700, 580] on input "1" at bounding box center [702, 577] width 76 height 43
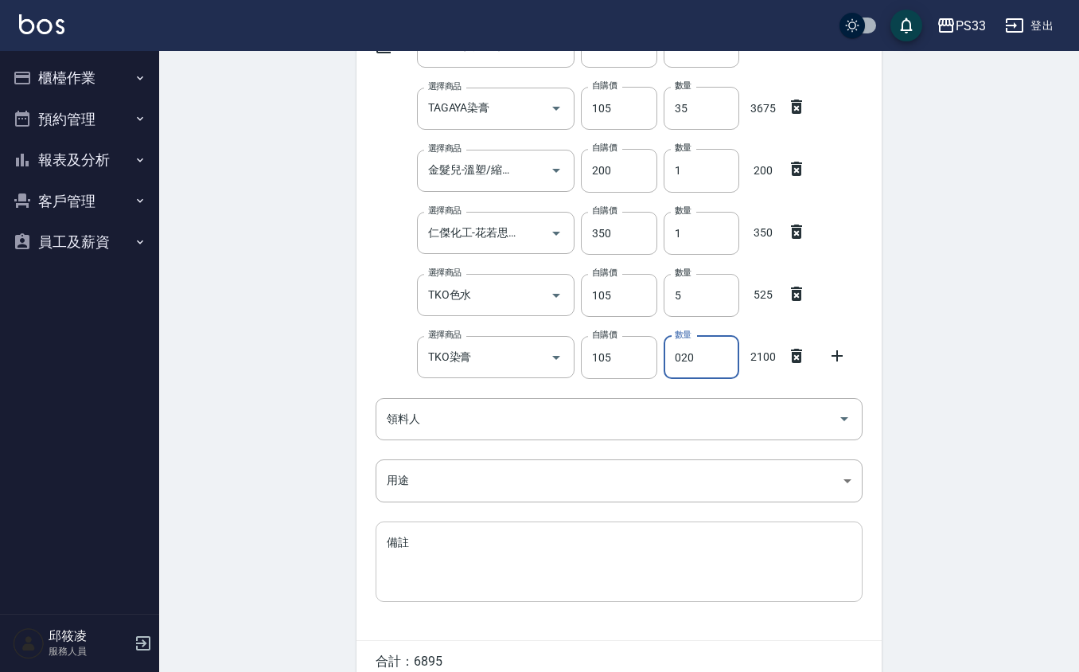
scroll to position [297, 0]
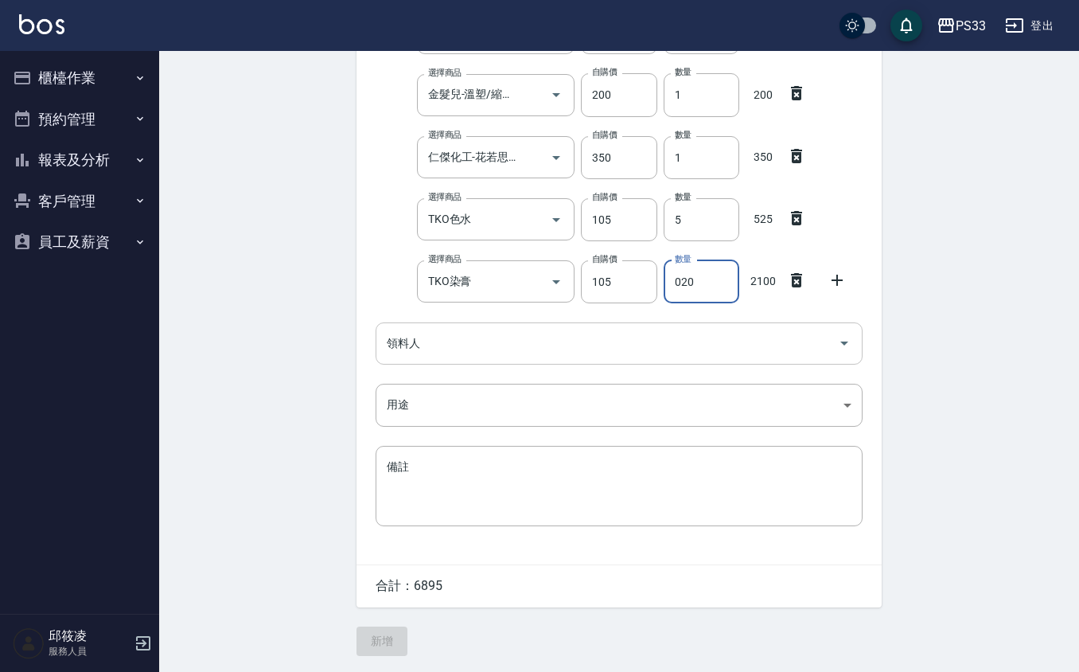
type input "020"
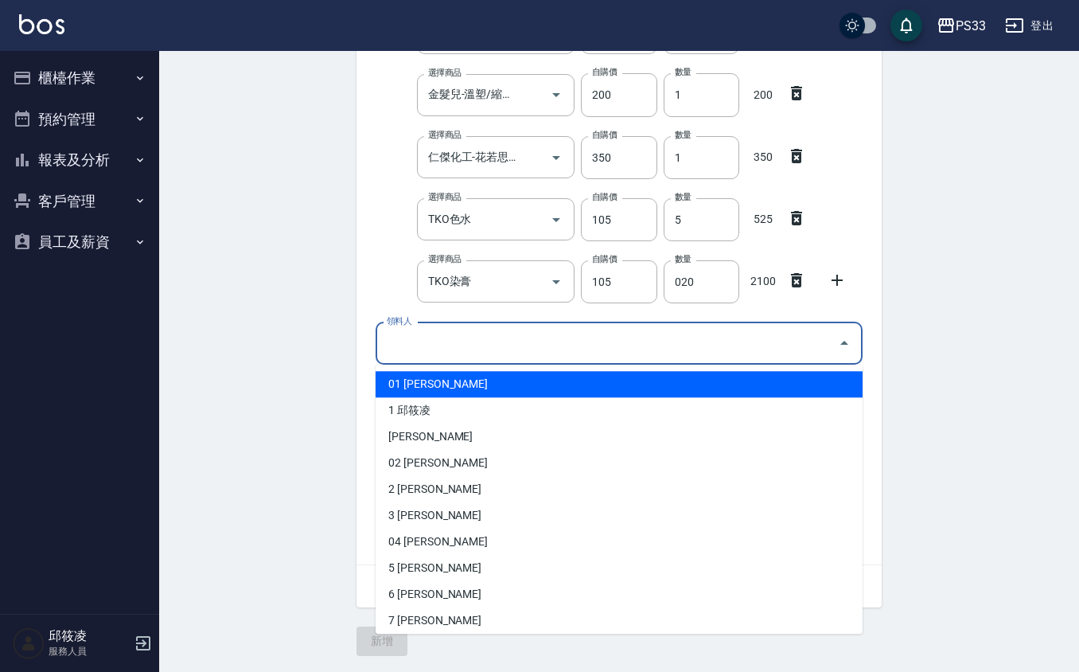
click at [435, 331] on input "領料人" at bounding box center [607, 344] width 449 height 28
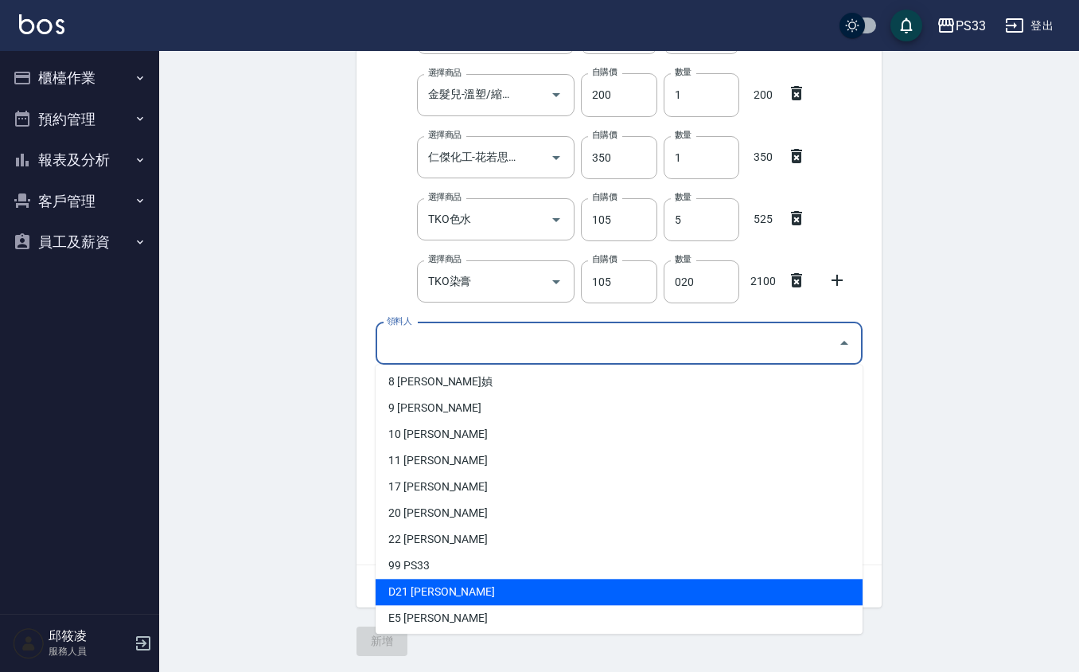
scroll to position [296, 0]
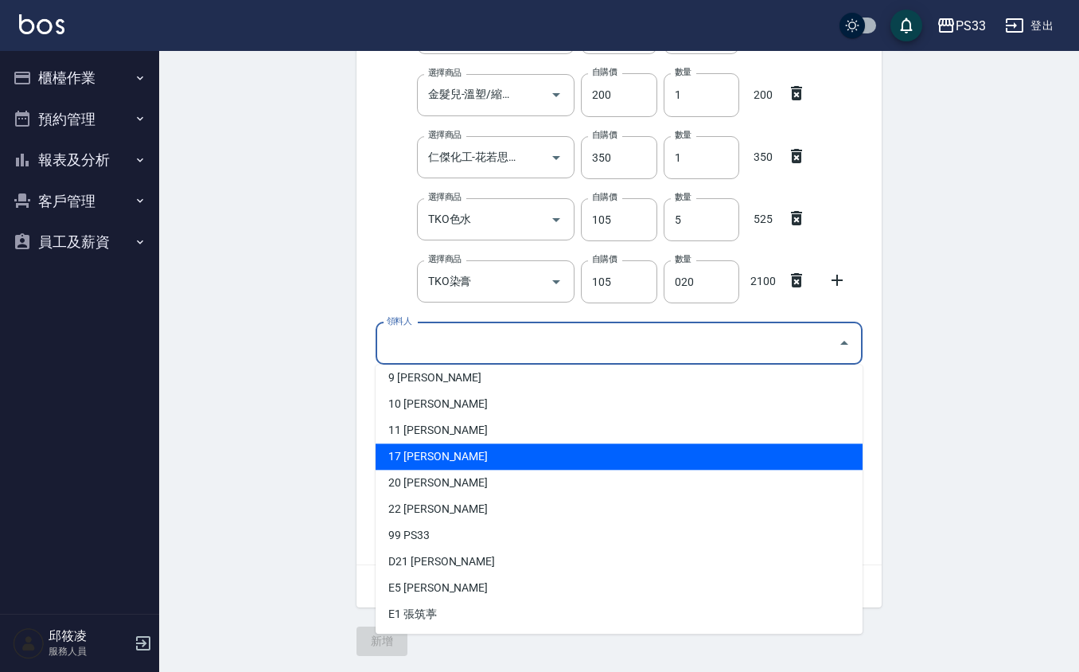
click at [486, 462] on li "17 [PERSON_NAME]" at bounding box center [619, 456] width 487 height 26
type input "張嘉珮"
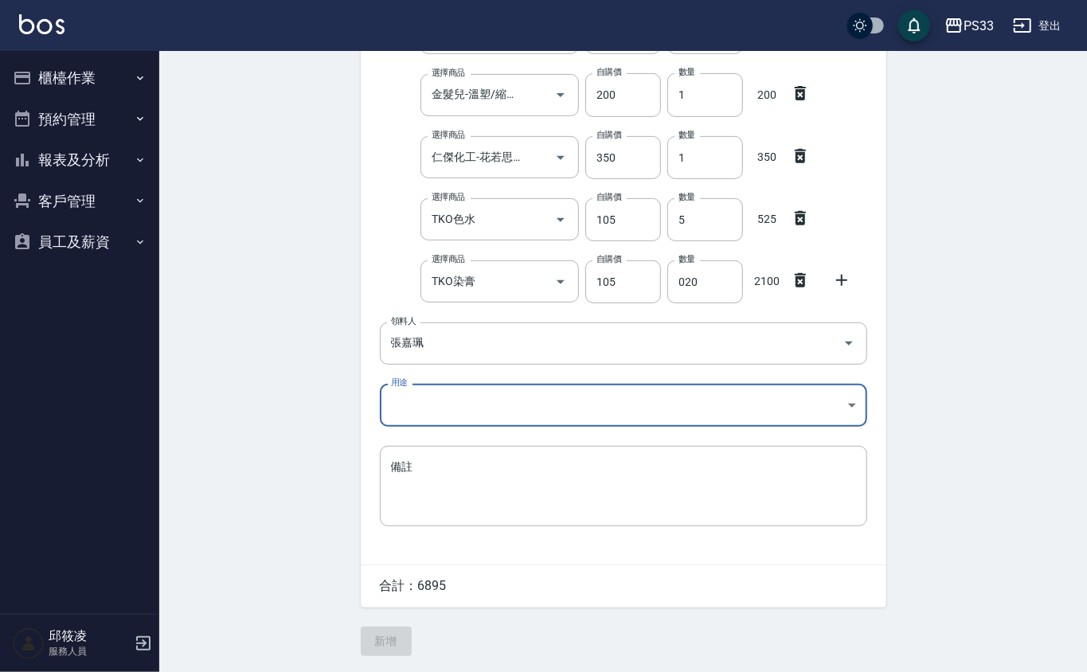
click at [466, 408] on body "PS33 登出 櫃檯作業 打帳單 帳單列表 掛單列表 營業儀表板 現金收支登錄 材料自購登錄 每日結帳 排班表 現場電腦打卡 預約管理 預約管理 單日預約紀錄…" at bounding box center [543, 188] width 1087 height 967
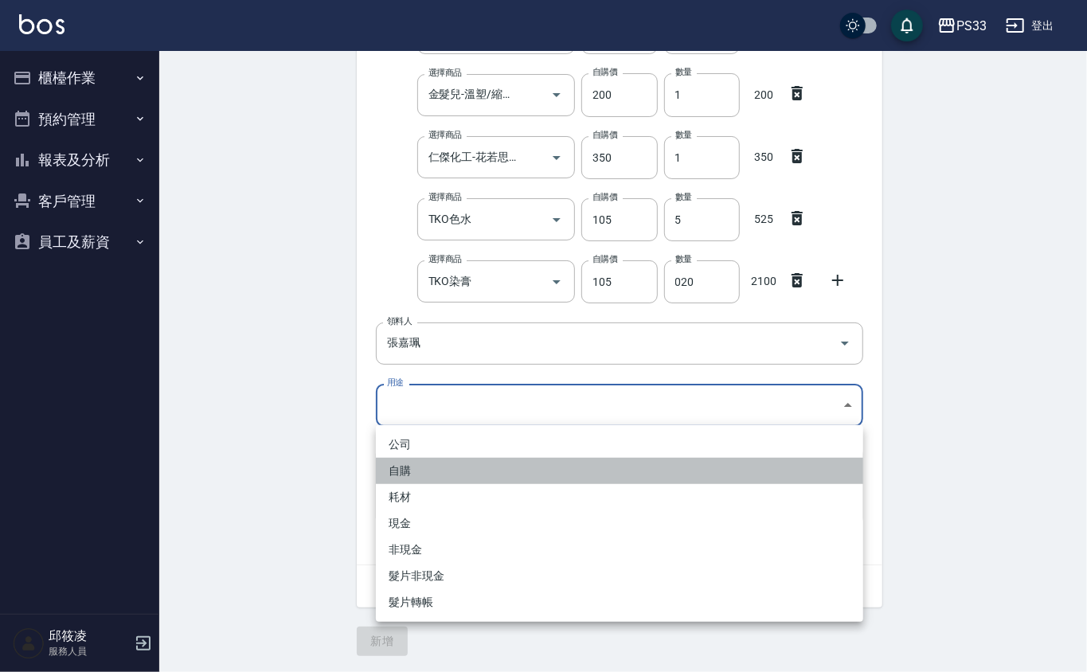
click at [455, 473] on li "自購" at bounding box center [619, 471] width 487 height 26
type input "自購"
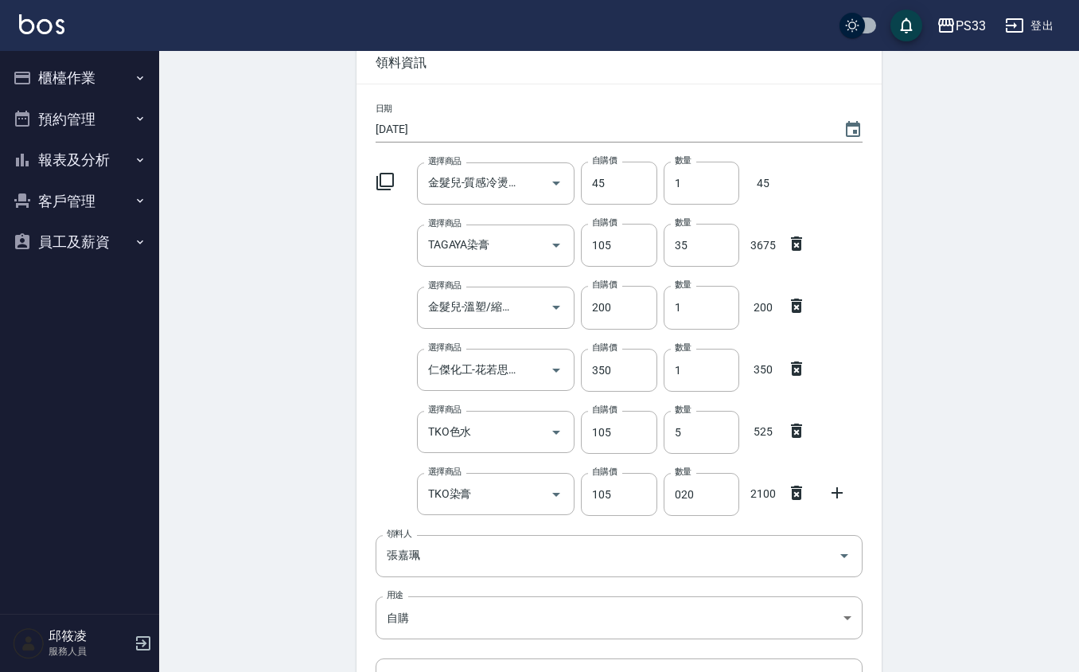
scroll to position [0, 0]
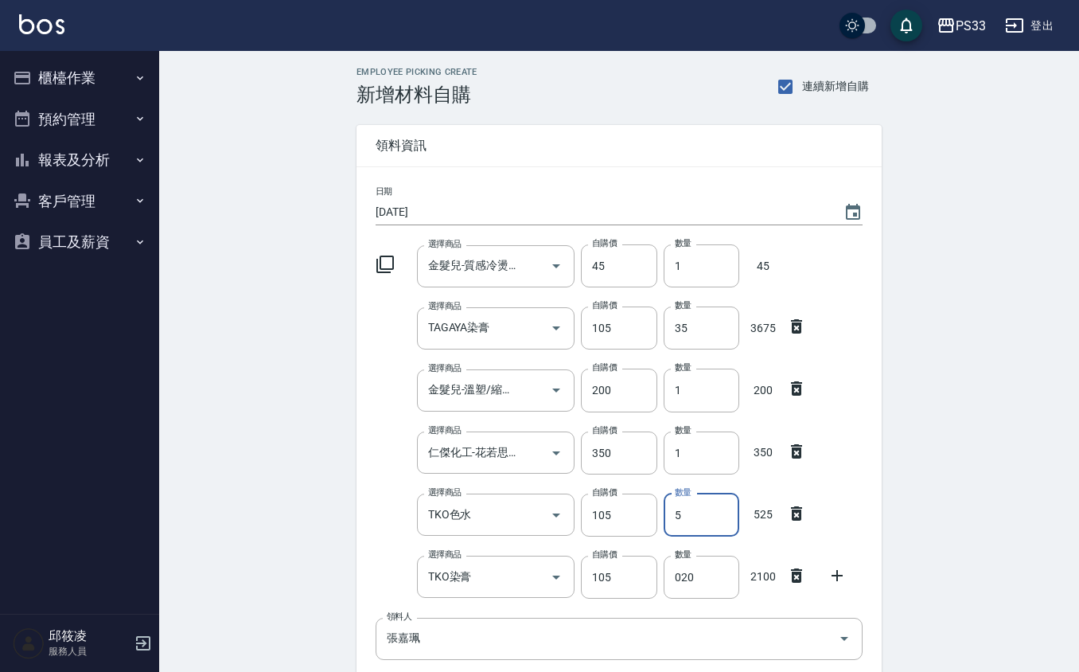
click at [704, 520] on input "5" at bounding box center [702, 515] width 76 height 43
type input "06"
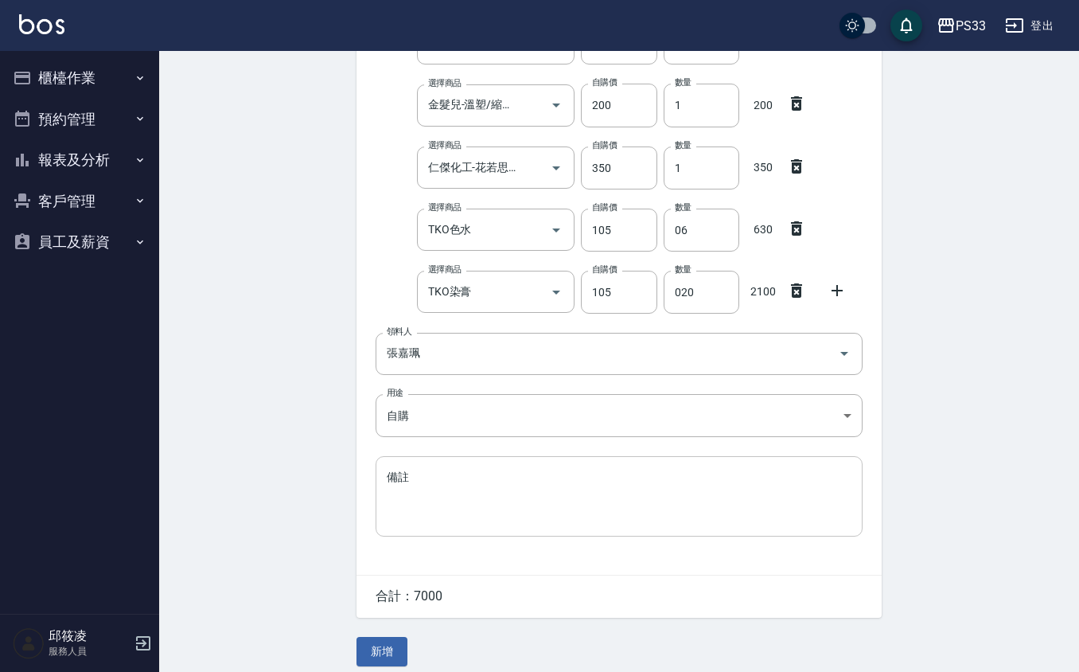
scroll to position [297, 0]
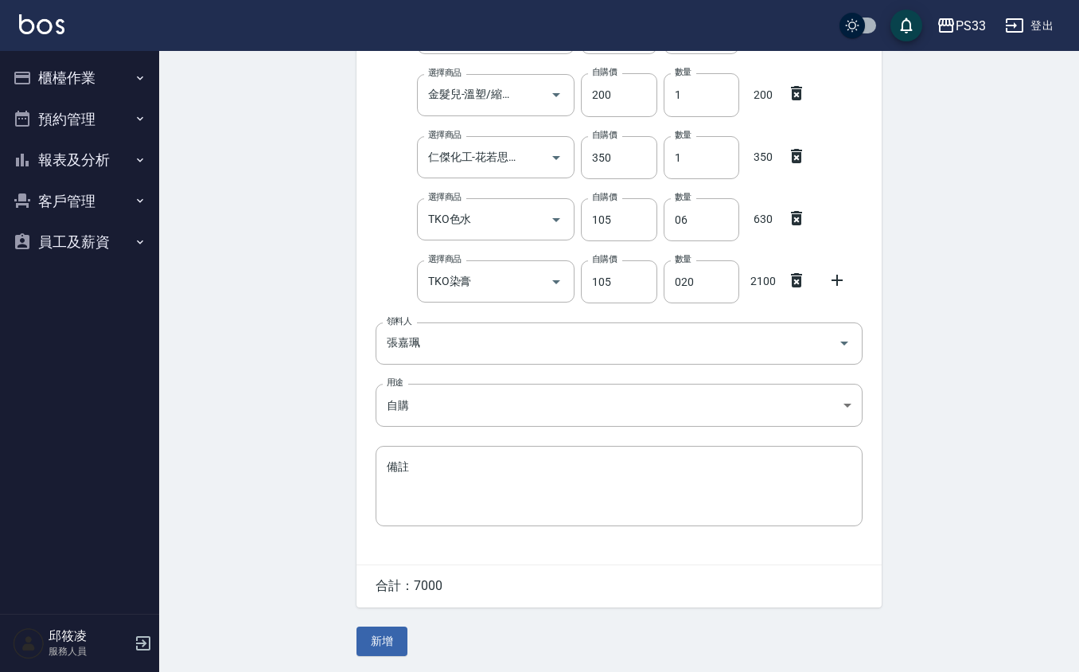
click at [373, 638] on button "新增" at bounding box center [382, 640] width 51 height 29
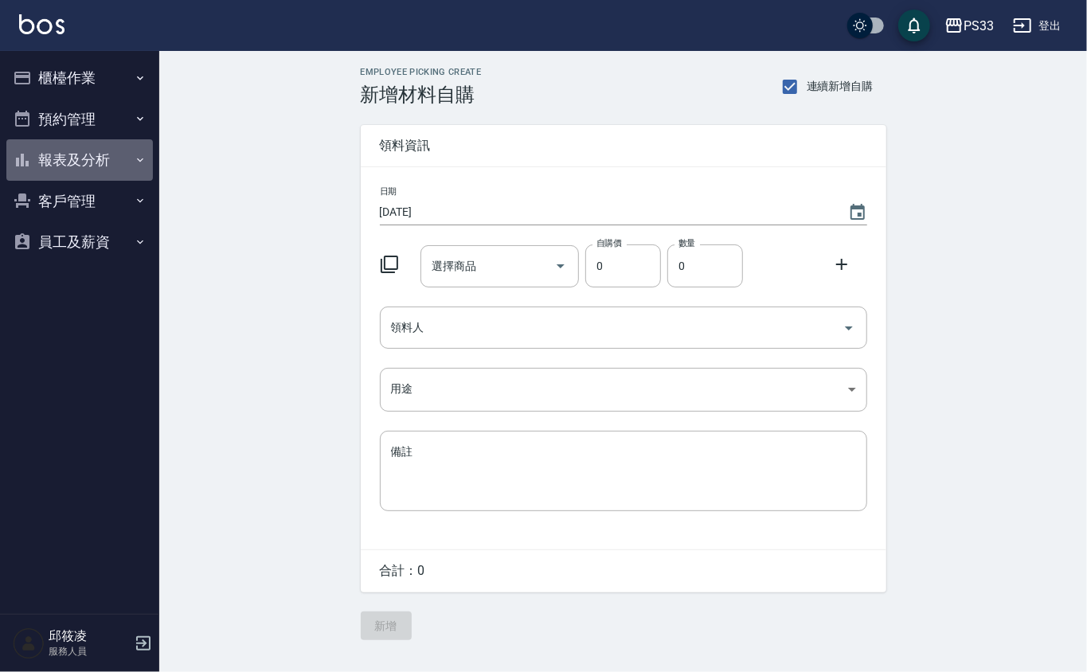
click at [80, 160] on button "報表及分析" at bounding box center [79, 159] width 146 height 41
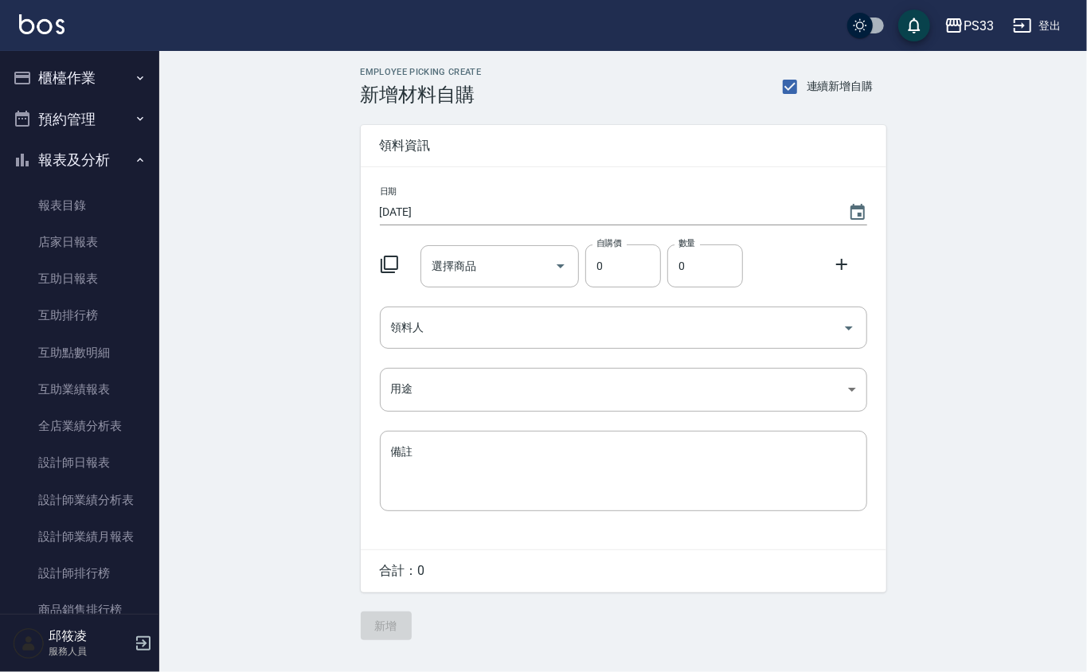
click at [84, 107] on button "預約管理" at bounding box center [79, 119] width 146 height 41
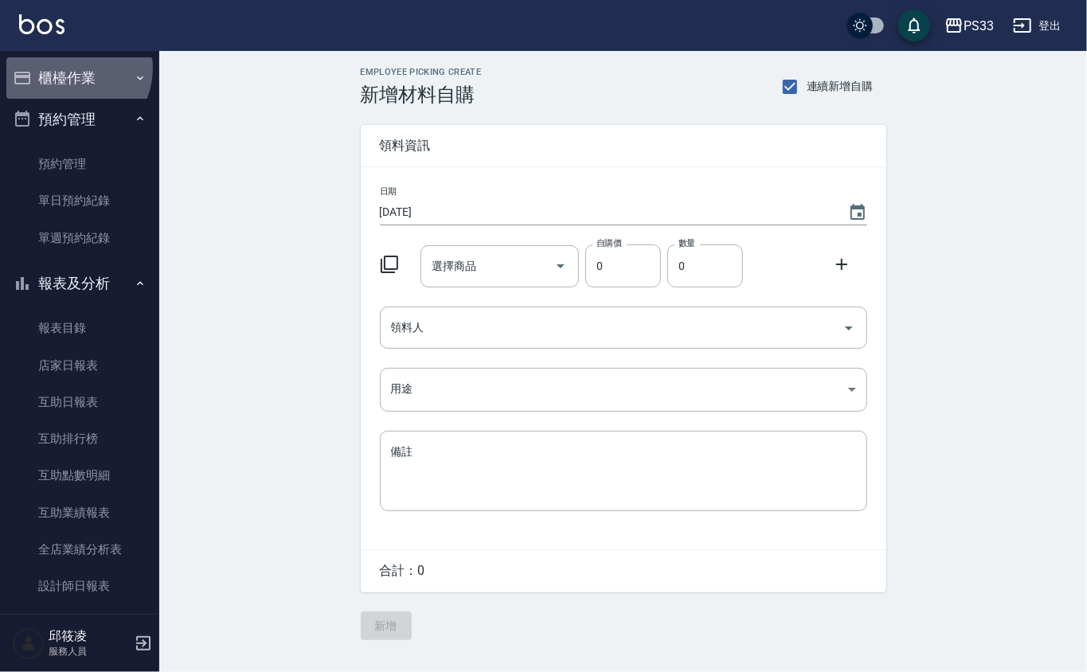
click at [68, 68] on button "櫃檯作業" at bounding box center [79, 77] width 146 height 41
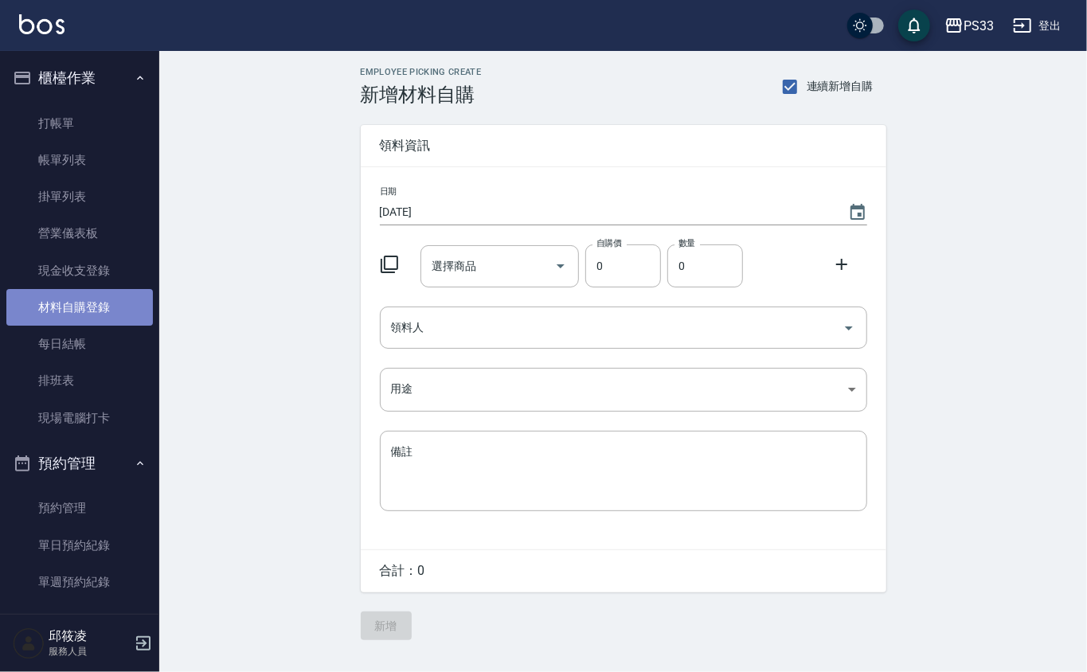
click at [91, 309] on link "材料自購登錄" at bounding box center [79, 307] width 146 height 37
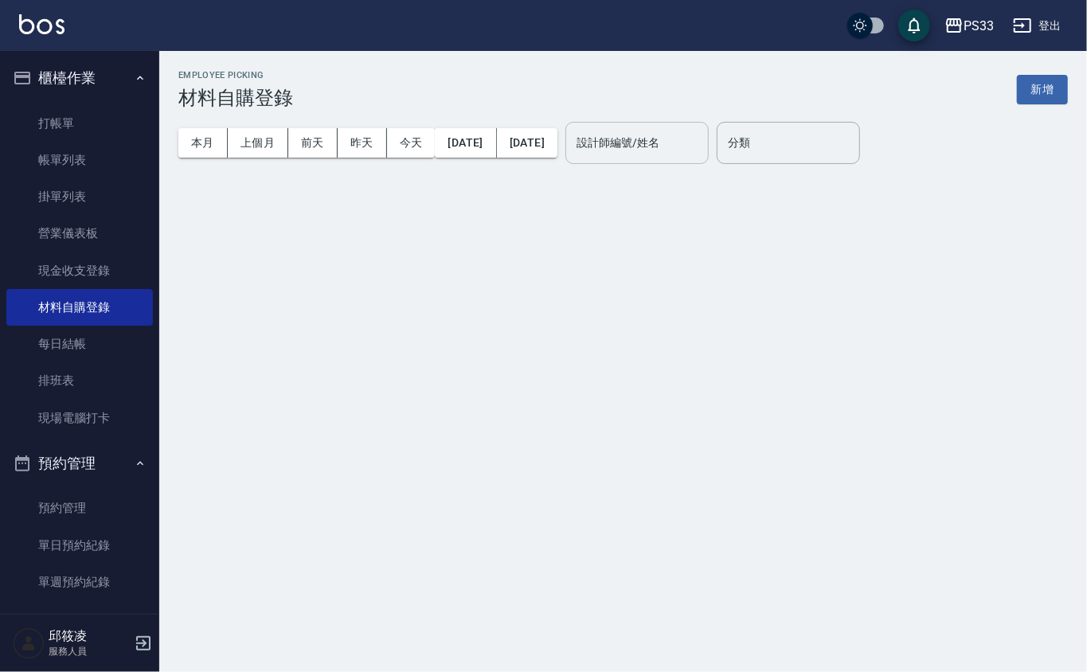
click at [701, 145] on input "設計師編號/姓名" at bounding box center [636, 143] width 129 height 28
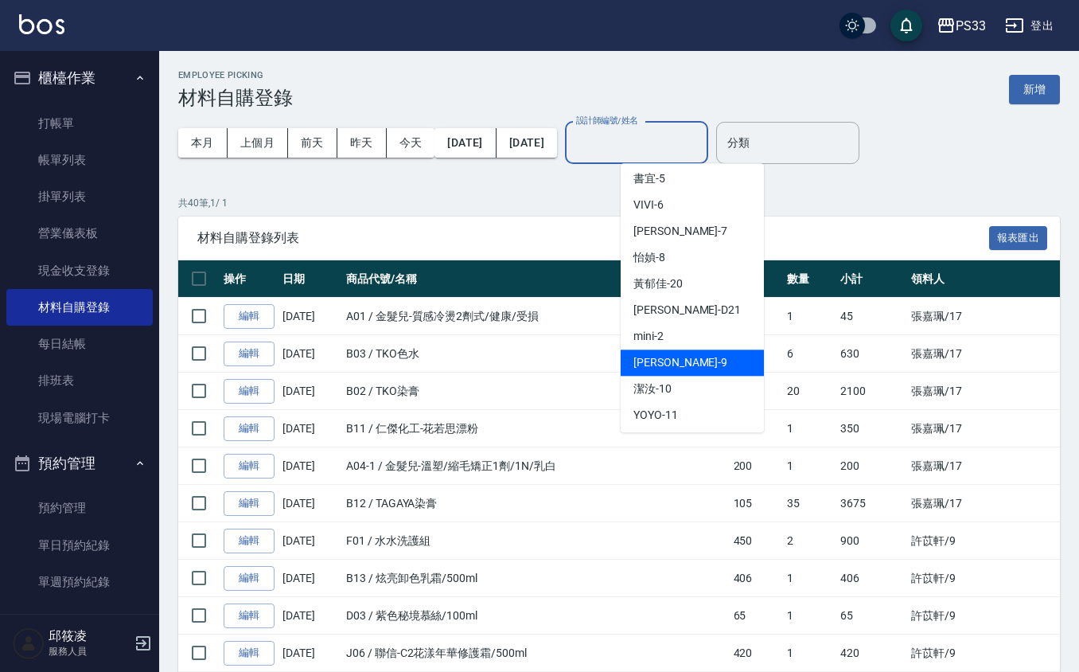
scroll to position [106, 0]
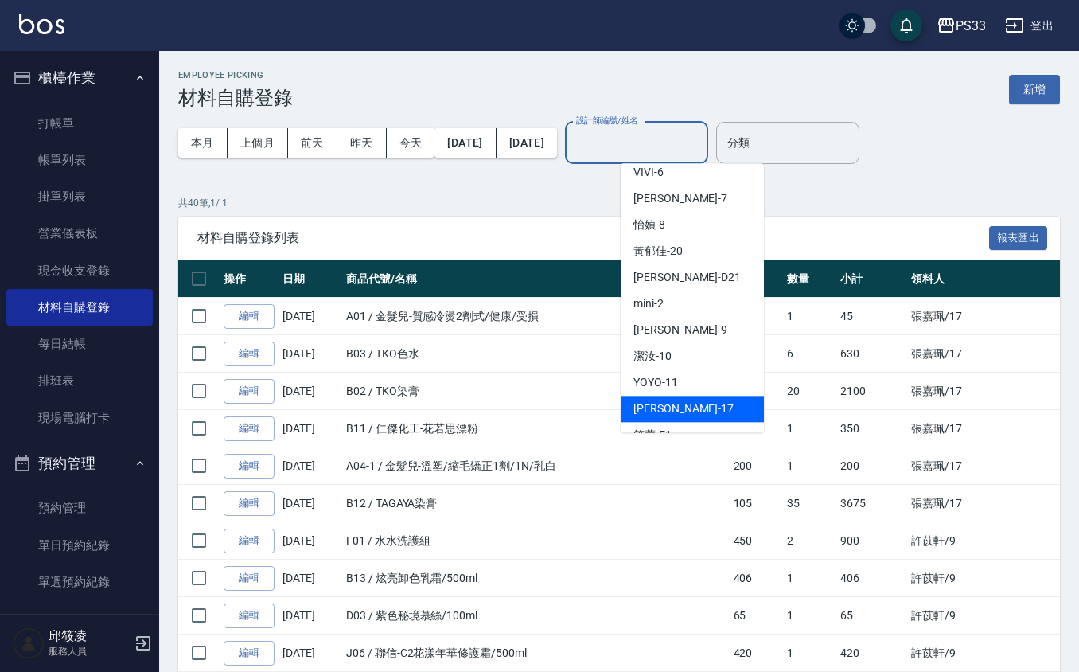
click at [685, 401] on div "嘉珮 -17" at bounding box center [692, 409] width 143 height 26
type input "嘉珮-17"
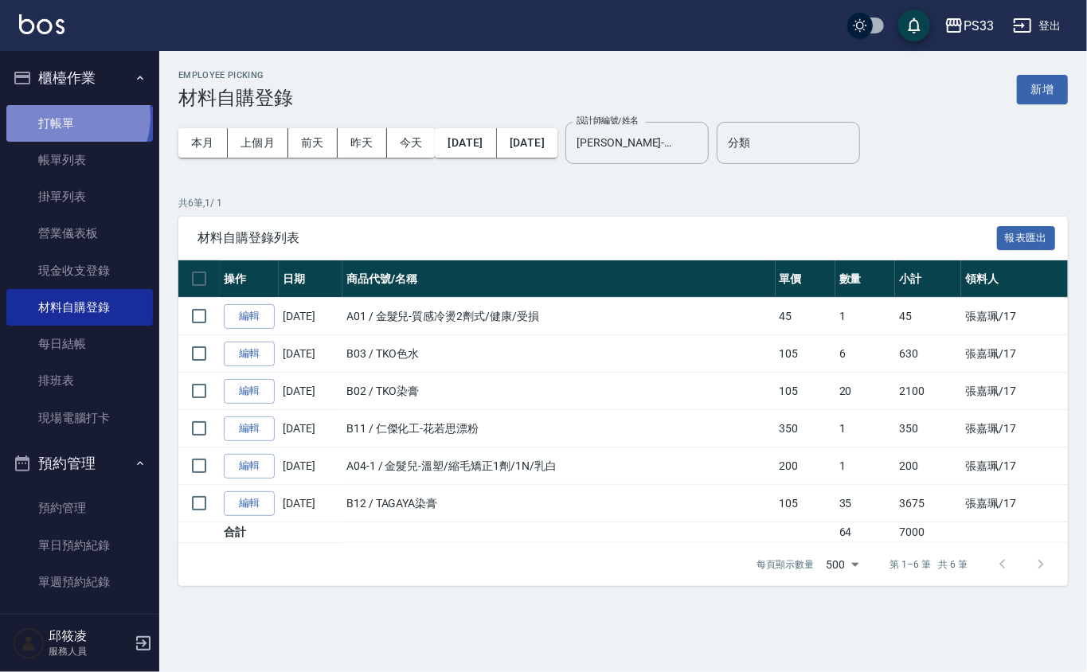
click at [64, 116] on link "打帳單" at bounding box center [79, 123] width 146 height 37
